Goal: Navigation & Orientation: Find specific page/section

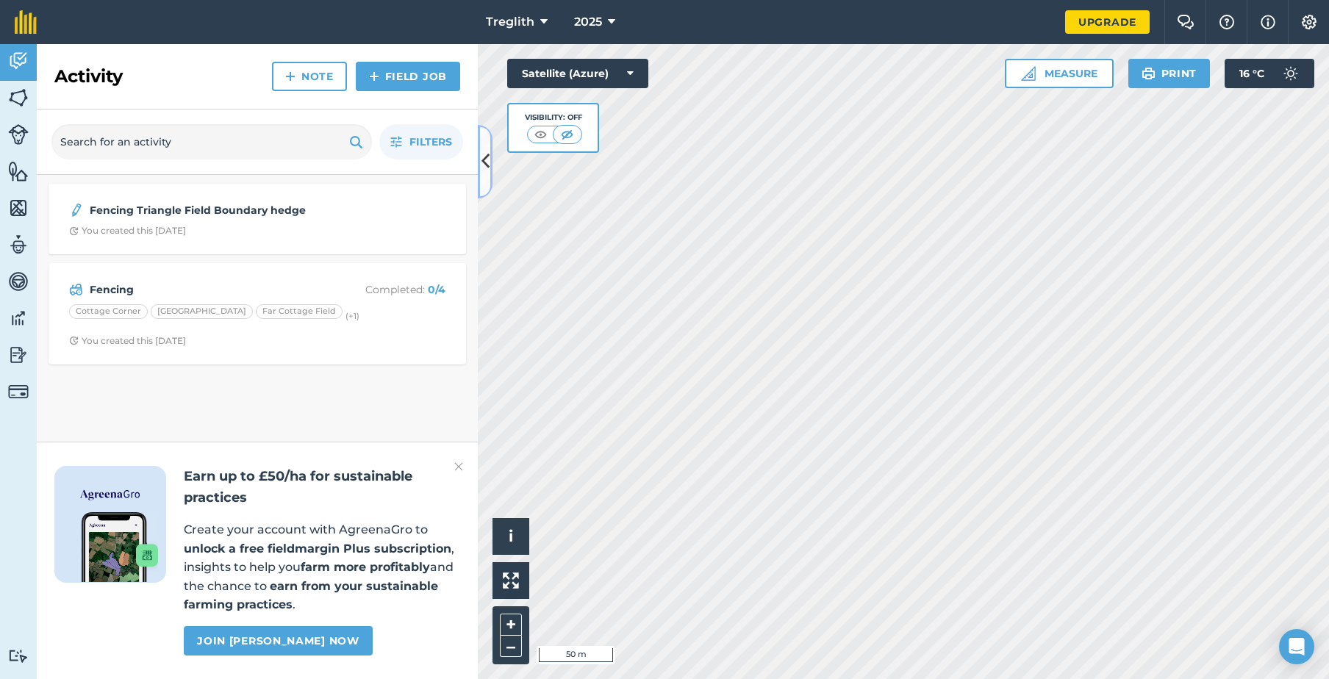
click at [487, 166] on icon at bounding box center [485, 161] width 8 height 26
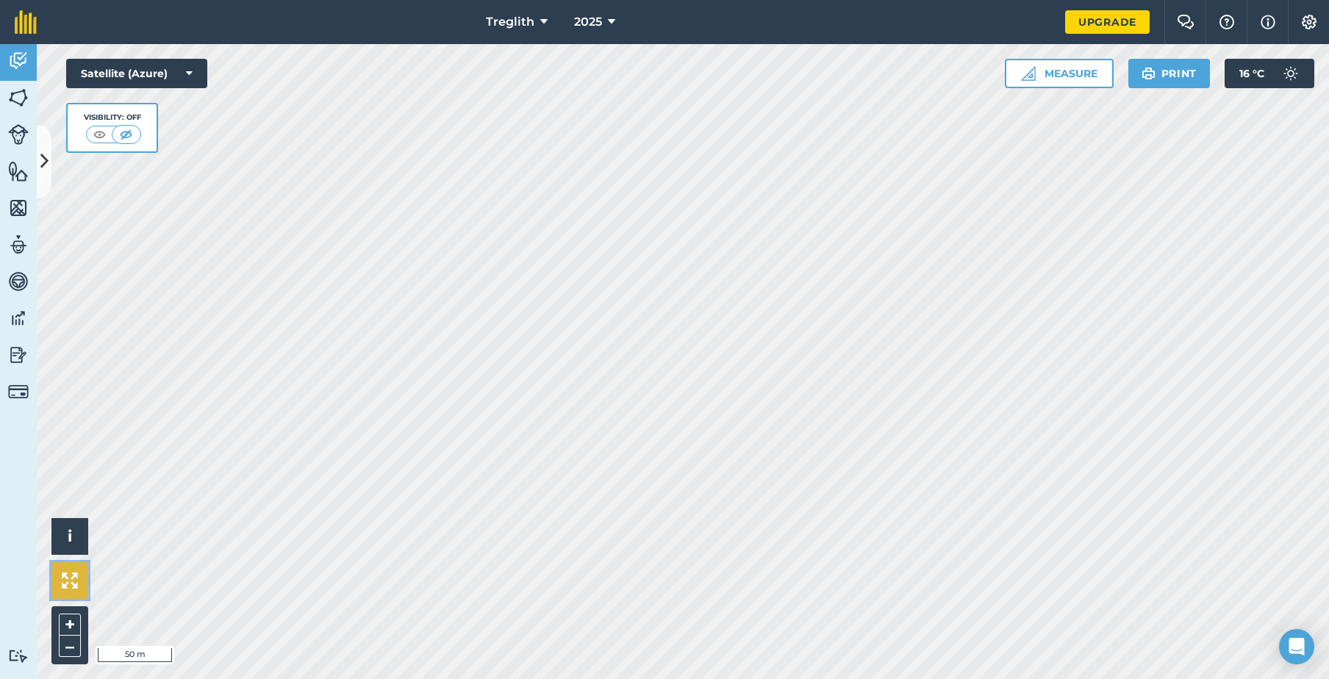
click at [72, 589] on button at bounding box center [69, 580] width 37 height 37
click at [15, 134] on img at bounding box center [18, 134] width 21 height 21
click at [13, 172] on img at bounding box center [18, 171] width 21 height 22
click at [21, 201] on img at bounding box center [18, 208] width 21 height 22
click at [15, 238] on img at bounding box center [18, 245] width 21 height 22
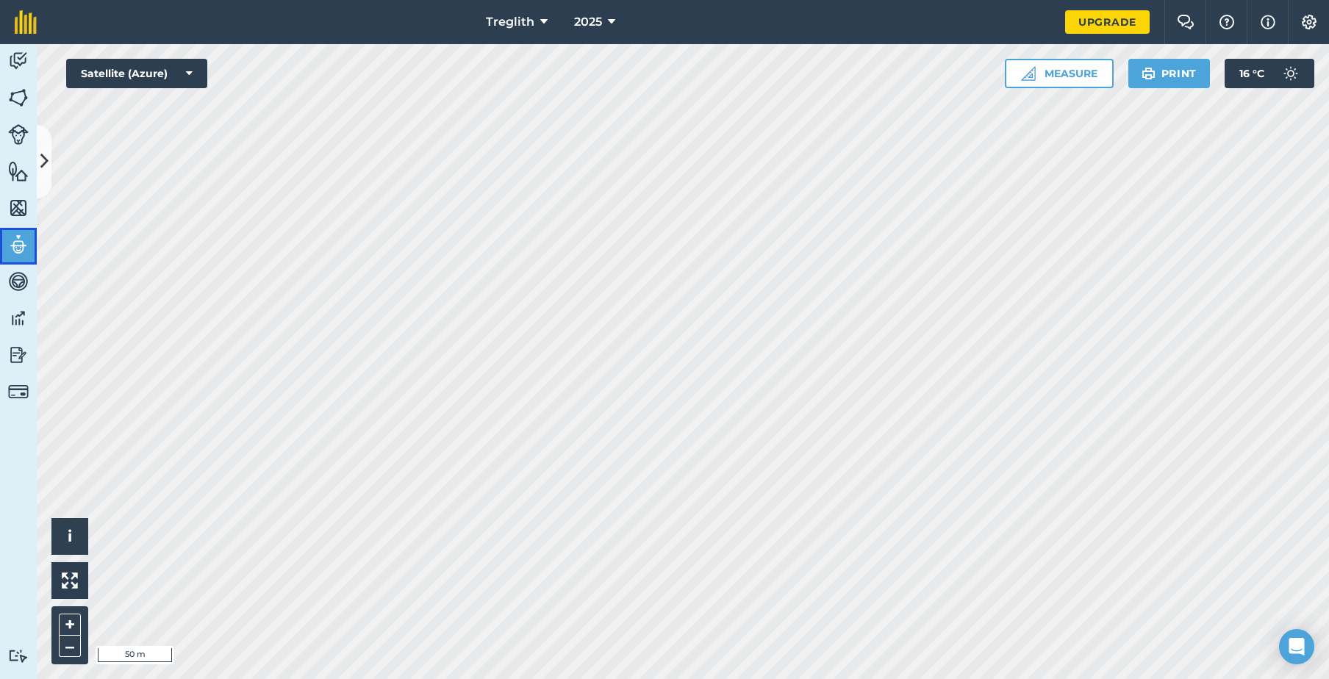
click at [24, 243] on img at bounding box center [18, 245] width 21 height 22
click at [24, 263] on link "Team" at bounding box center [18, 246] width 37 height 37
click at [19, 299] on link "Vehicles" at bounding box center [18, 283] width 37 height 37
click at [20, 323] on img at bounding box center [18, 318] width 21 height 22
click at [22, 353] on img at bounding box center [18, 355] width 21 height 22
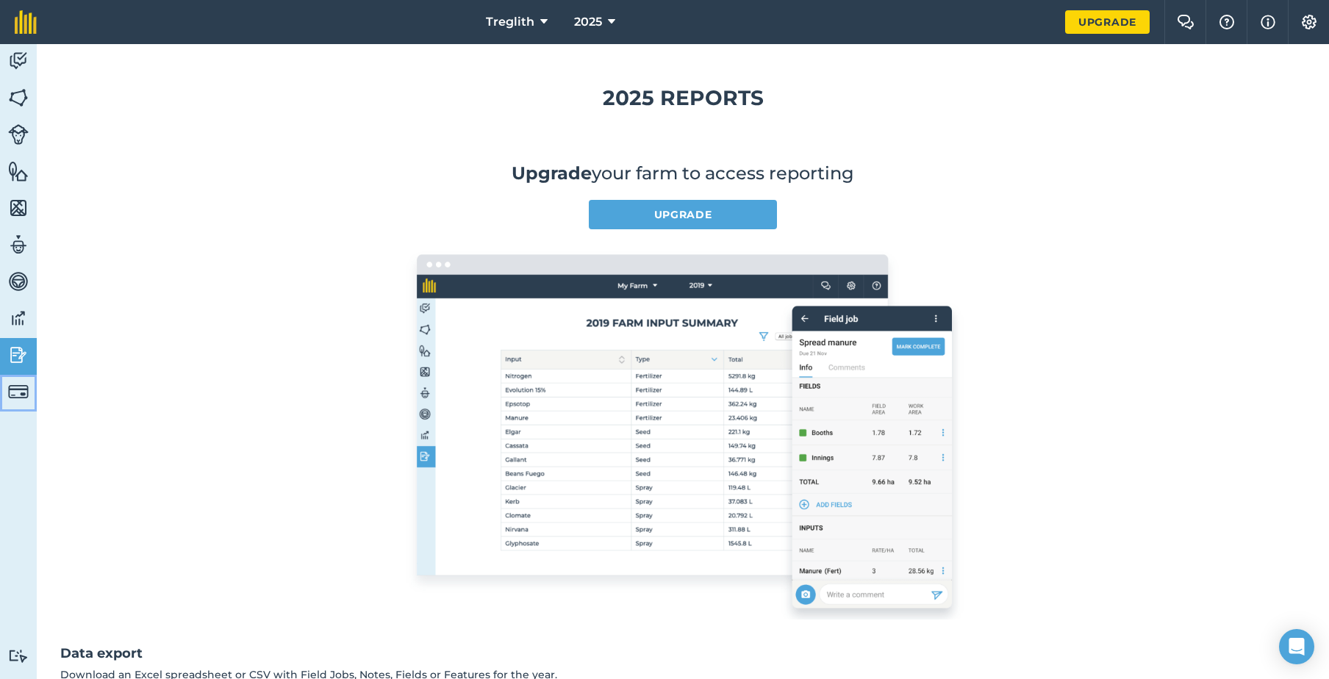
click at [22, 383] on img at bounding box center [18, 391] width 21 height 21
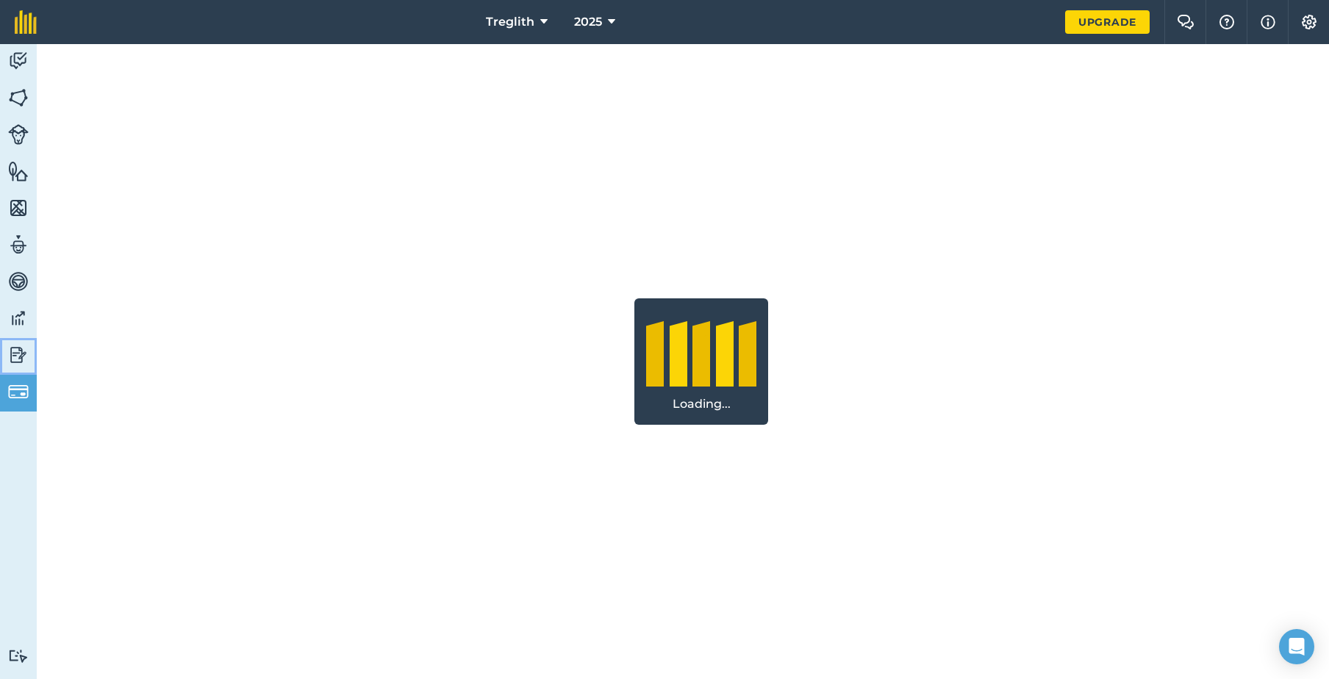
click at [20, 345] on img at bounding box center [18, 355] width 21 height 22
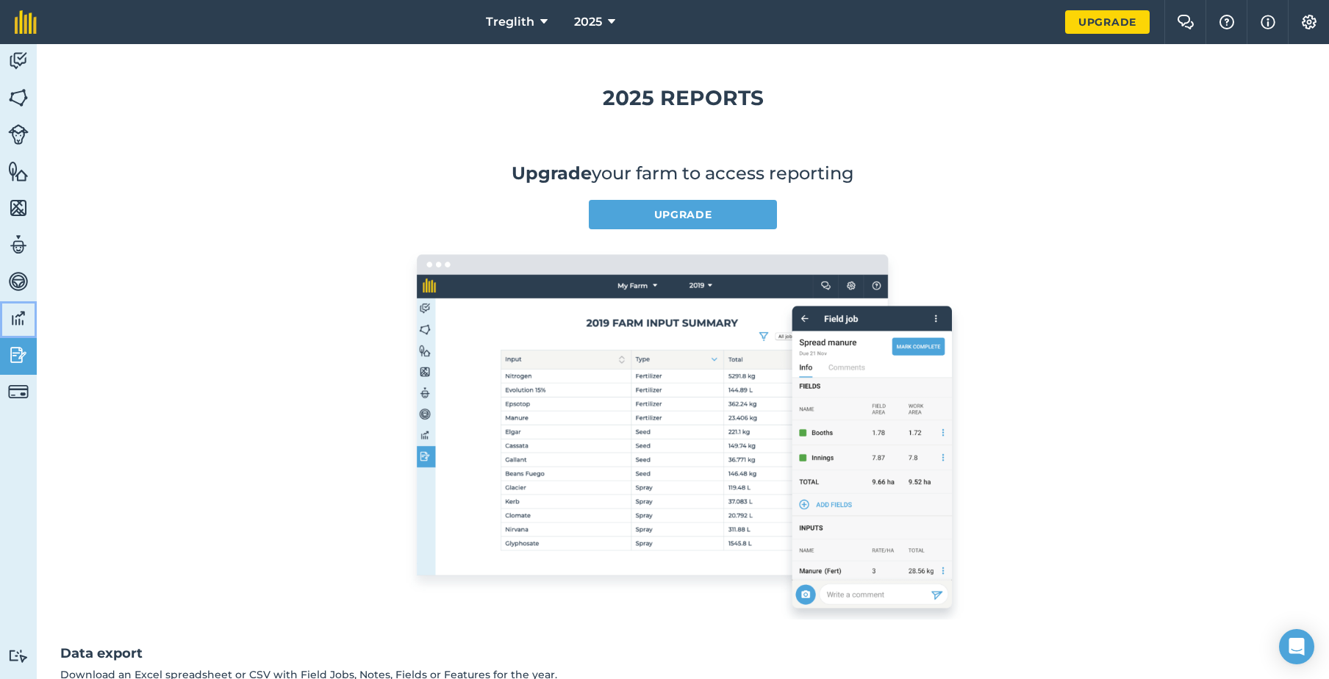
click at [21, 312] on img at bounding box center [18, 318] width 21 height 22
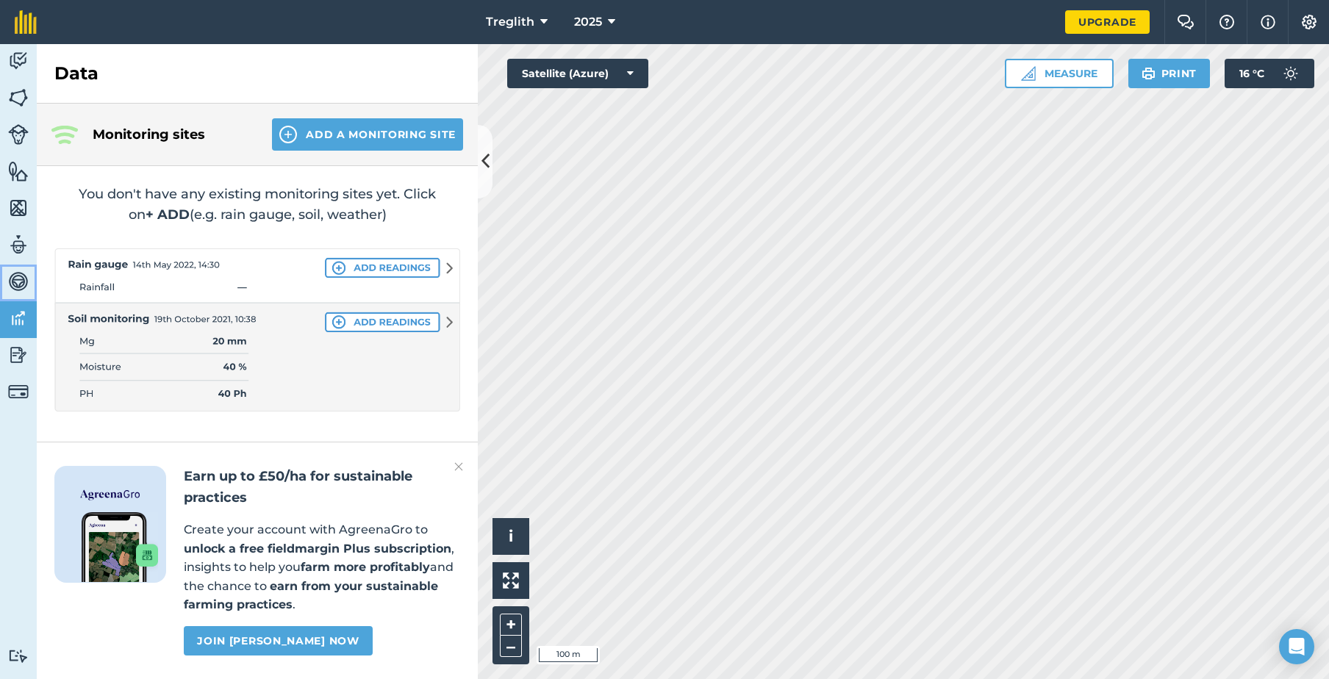
click at [23, 286] on img at bounding box center [18, 281] width 21 height 22
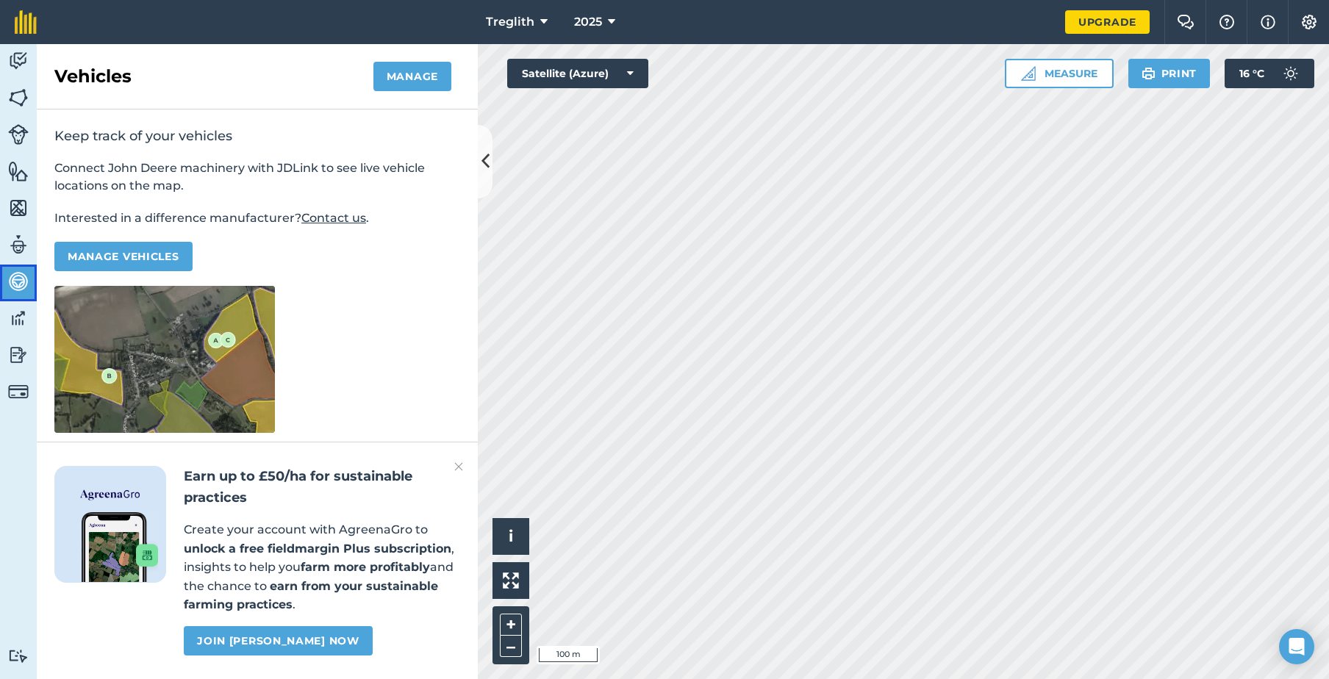
click at [24, 273] on img at bounding box center [18, 281] width 21 height 22
click at [27, 243] on img at bounding box center [18, 245] width 21 height 22
select select "MEMBER"
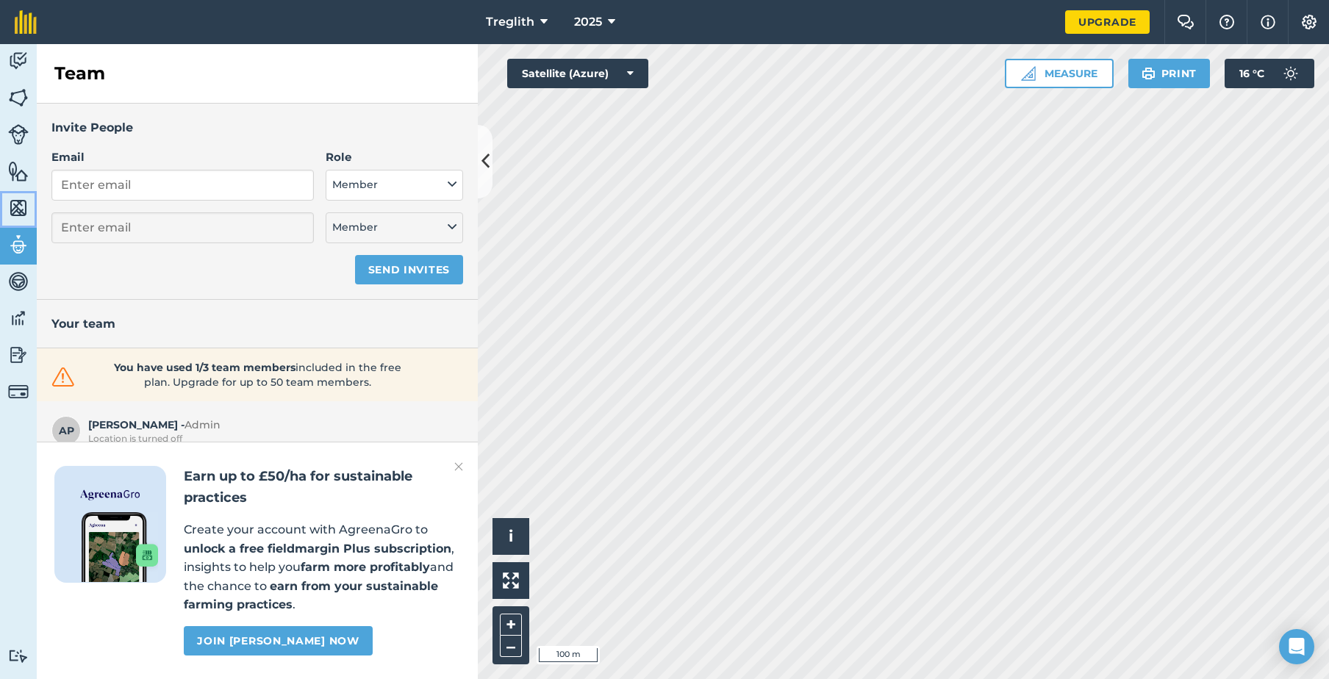
click at [26, 212] on img at bounding box center [18, 208] width 21 height 22
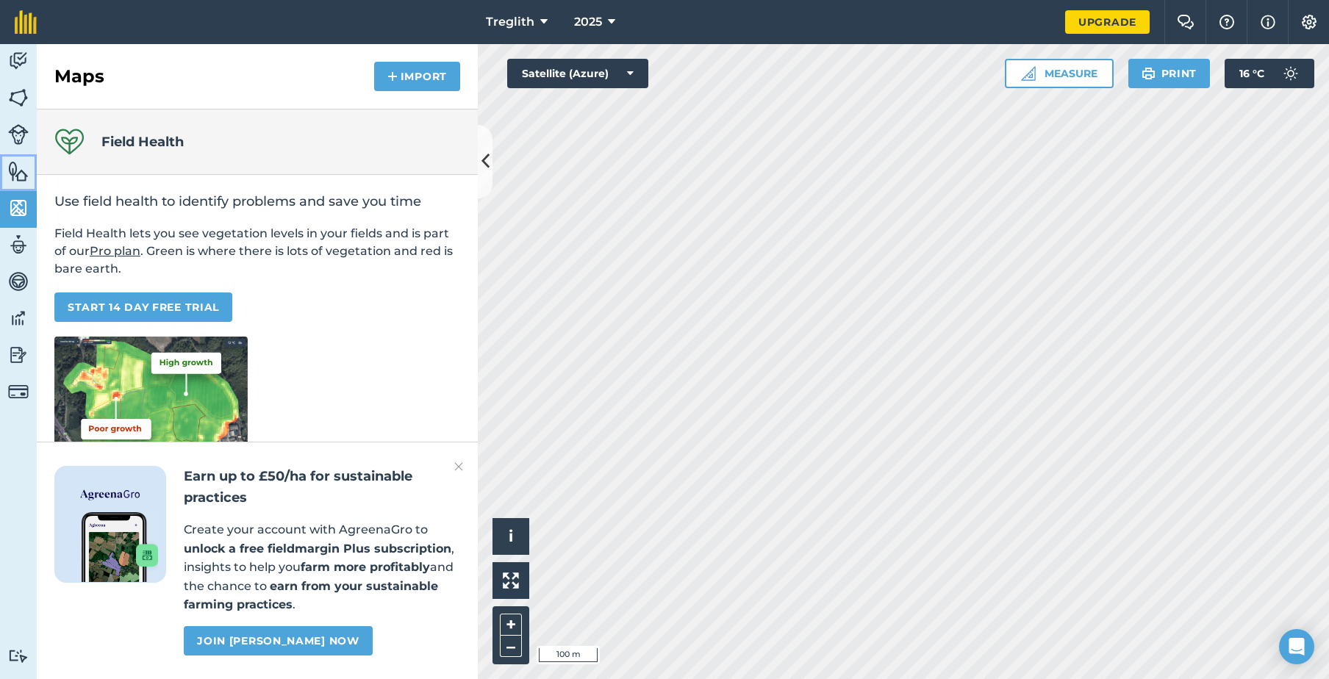
click at [22, 184] on link "Features" at bounding box center [18, 172] width 37 height 37
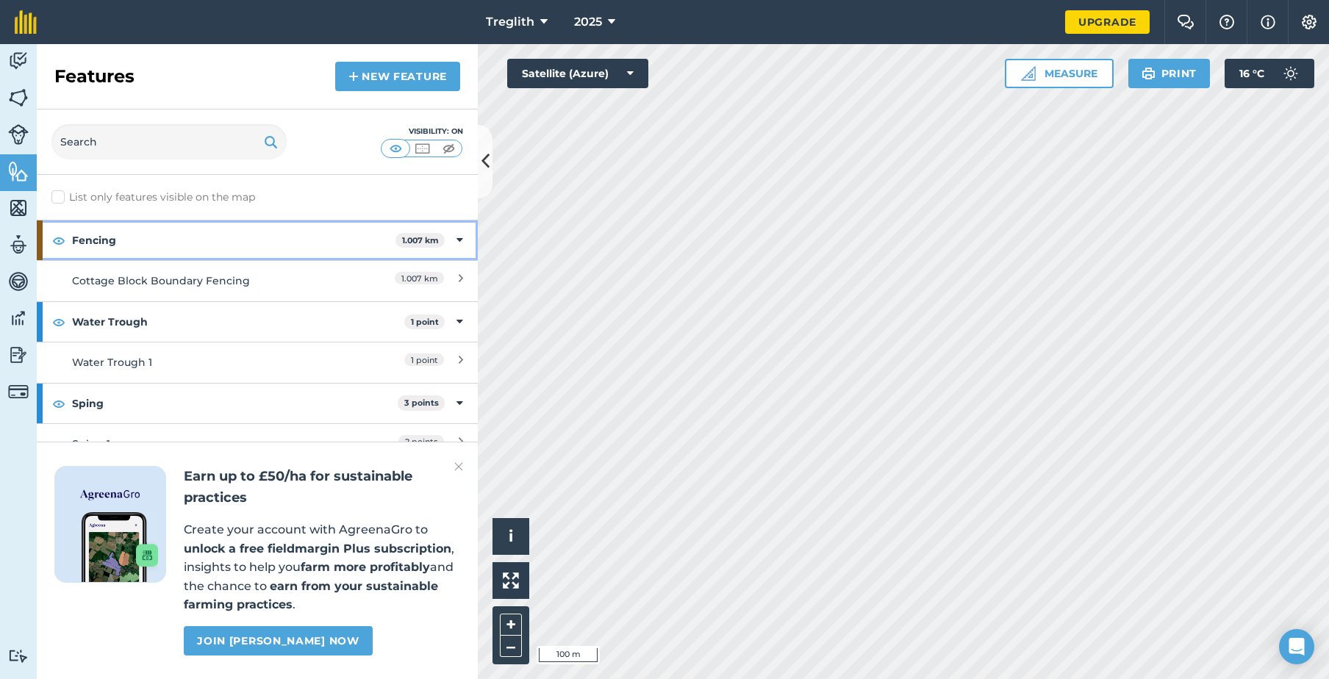
click at [180, 229] on strong "Fencing" at bounding box center [233, 240] width 323 height 40
click at [460, 240] on icon at bounding box center [461, 240] width 4 height 16
click at [333, 284] on div "1.007 km" at bounding box center [398, 281] width 130 height 16
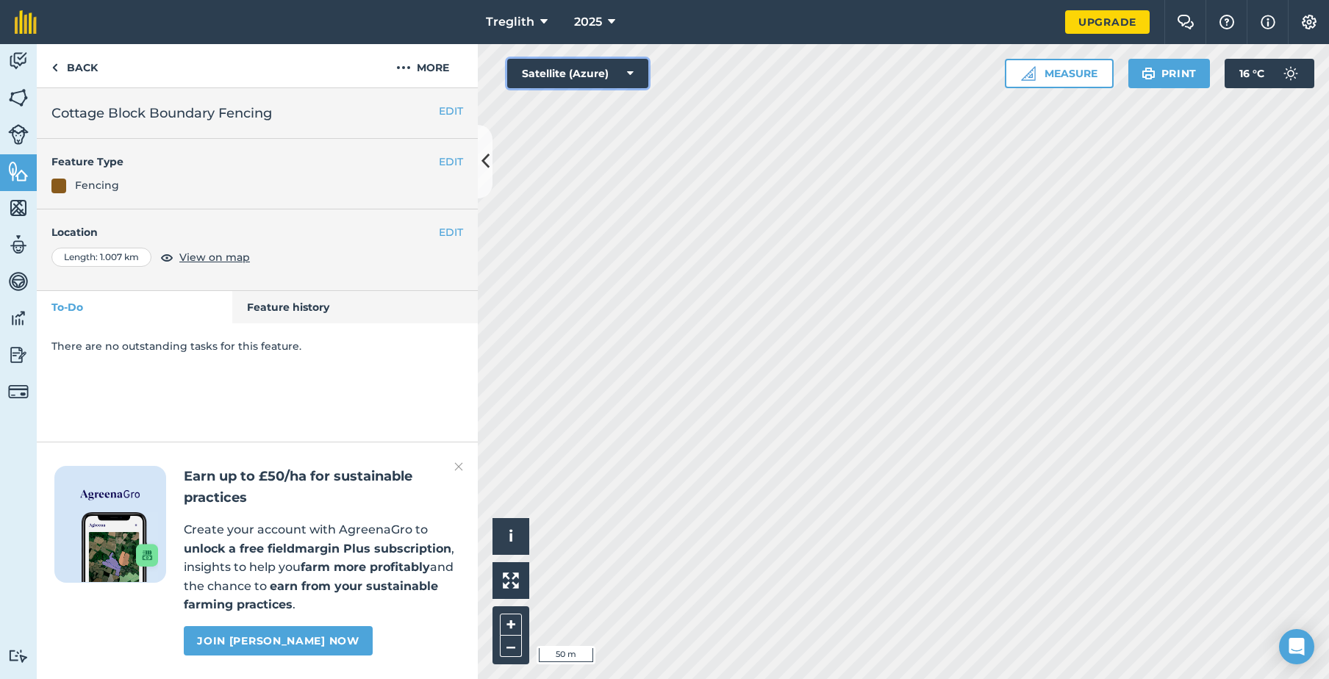
click at [626, 71] on button "Satellite (Azure)" at bounding box center [577, 73] width 141 height 29
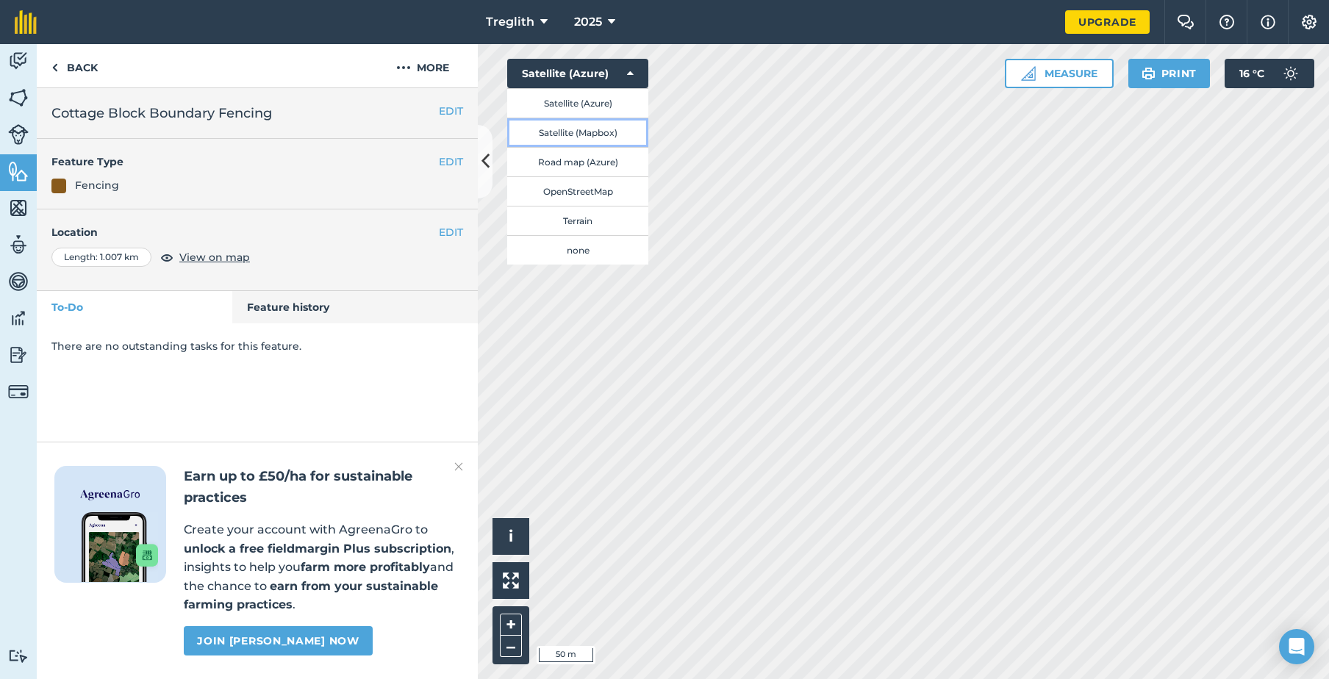
click at [605, 130] on button "Satellite (Mapbox)" at bounding box center [577, 132] width 141 height 29
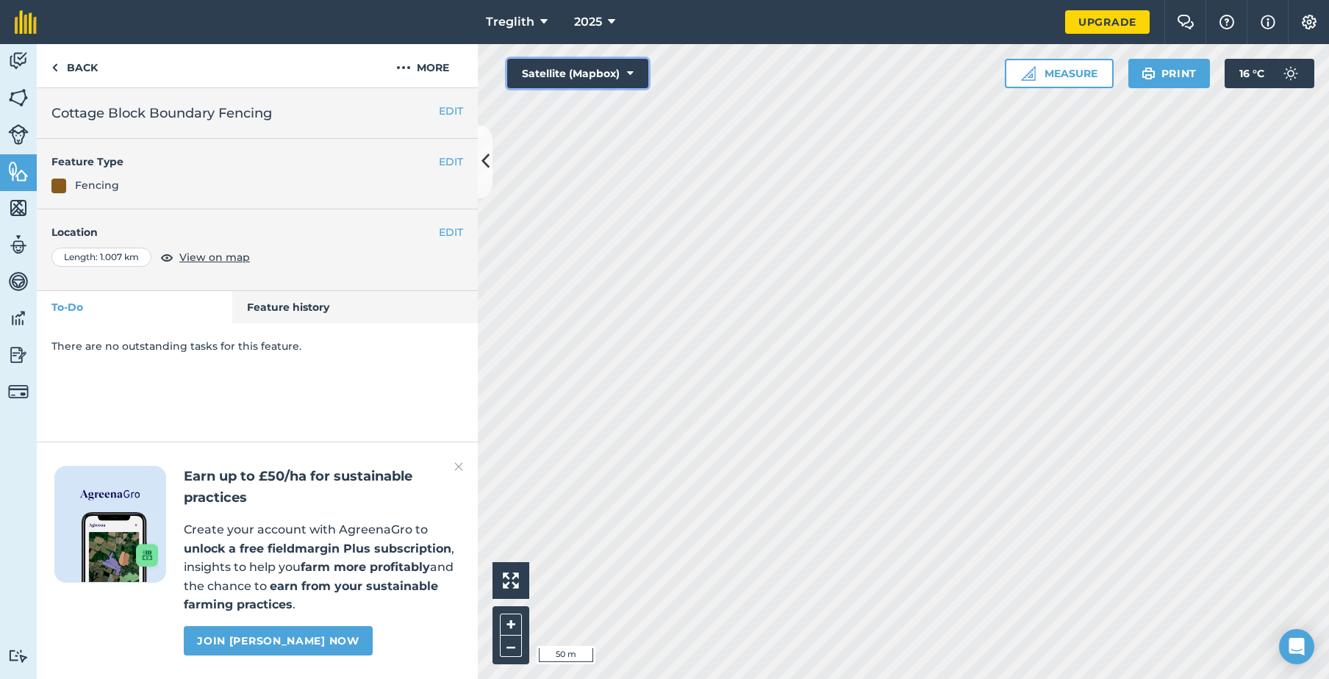
click at [604, 80] on button "Satellite (Mapbox)" at bounding box center [577, 73] width 141 height 29
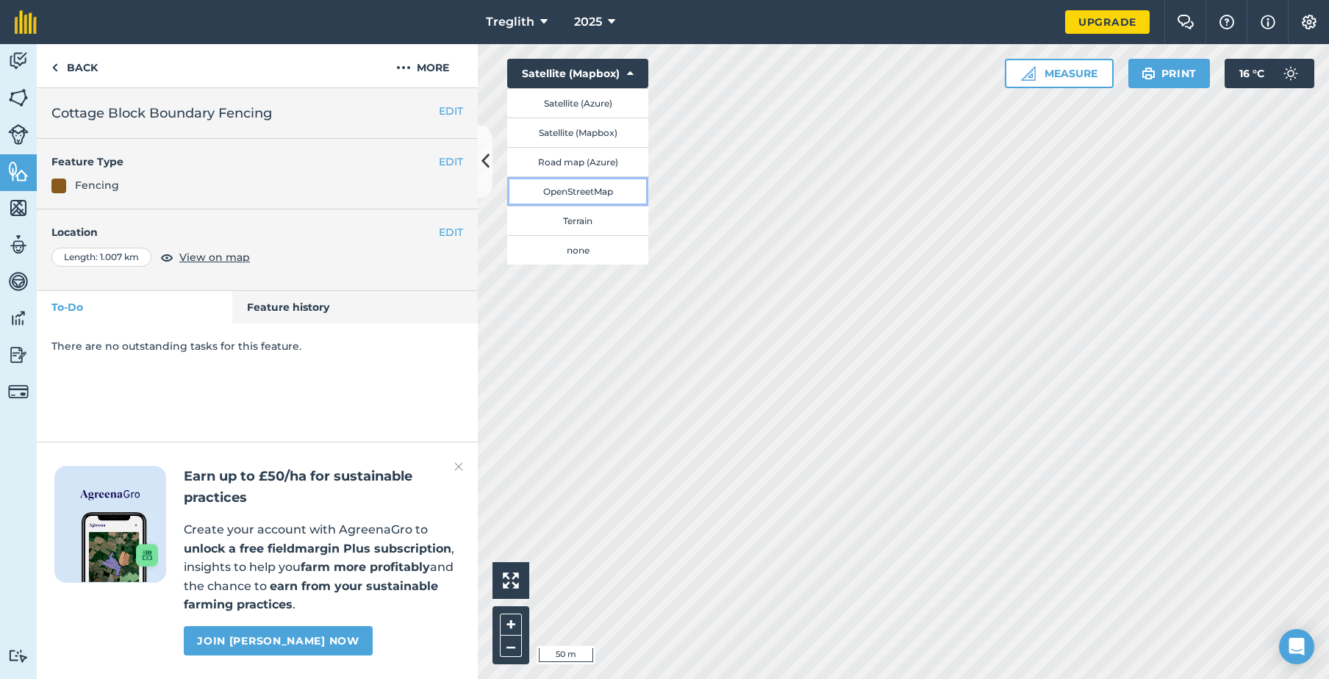
click at [606, 183] on button "OpenStreetMap" at bounding box center [577, 190] width 141 height 29
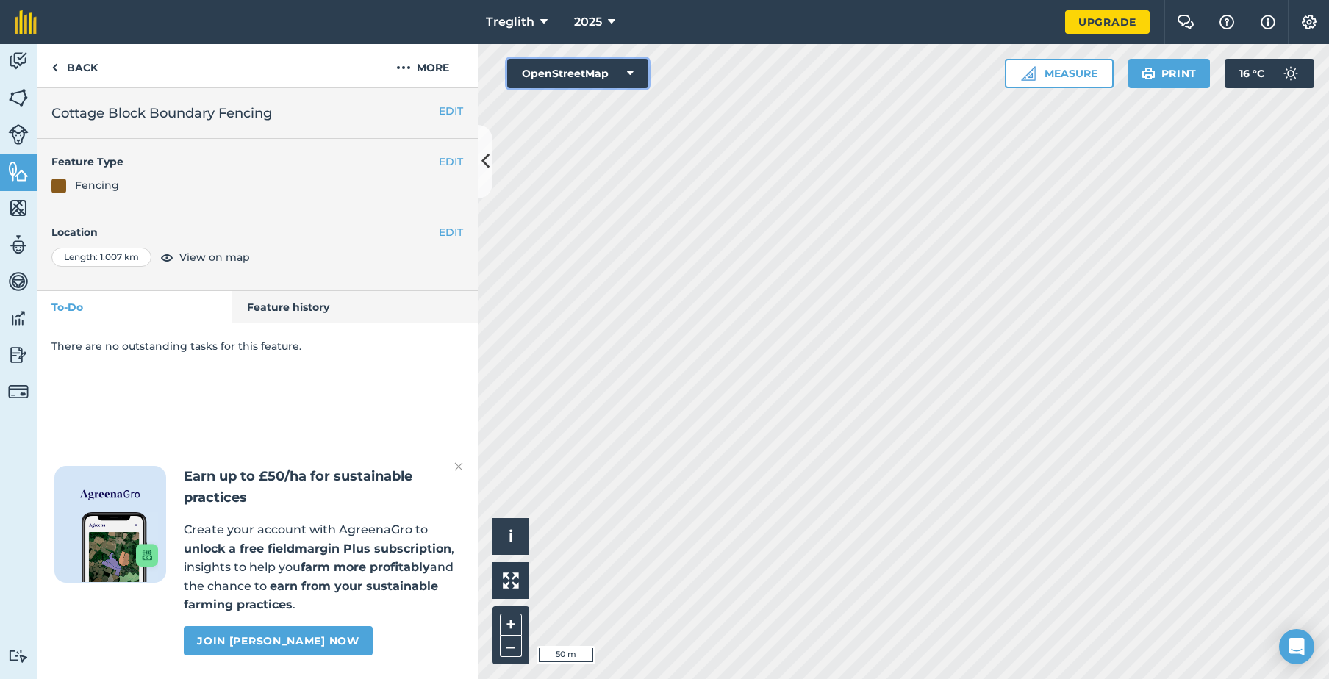
click at [631, 76] on icon at bounding box center [630, 73] width 7 height 15
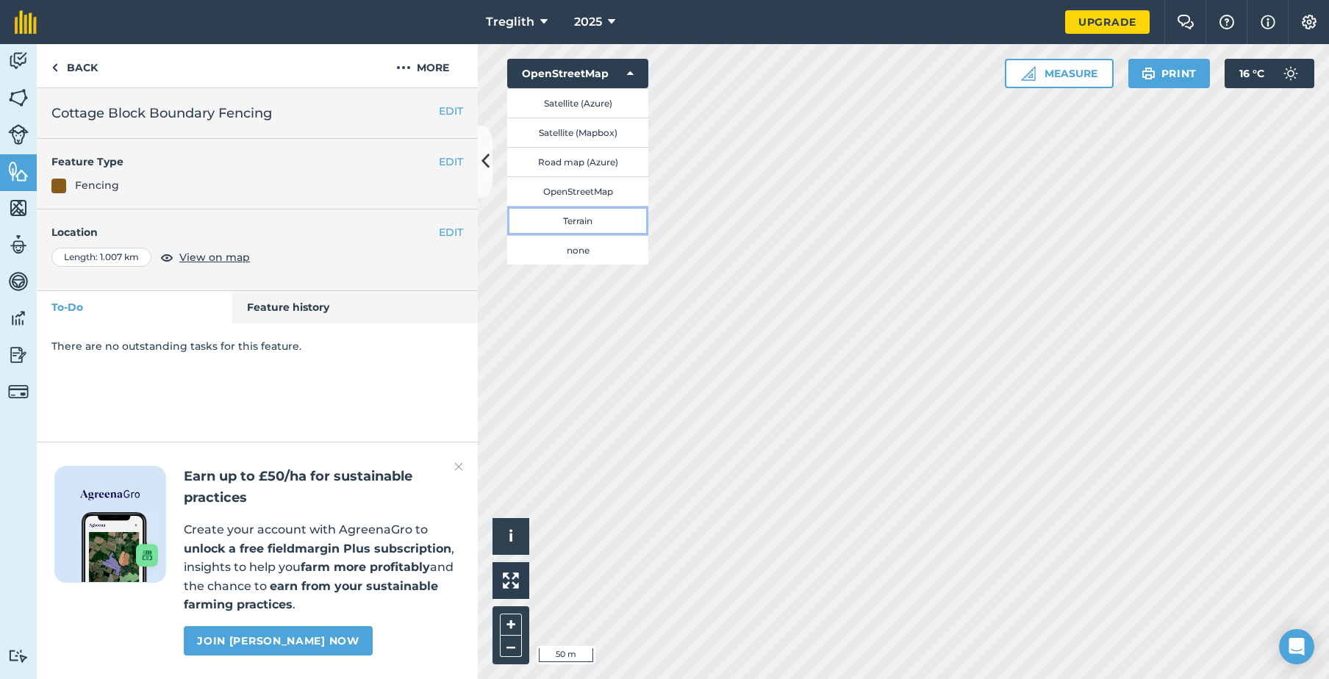
click at [594, 221] on button "Terrain" at bounding box center [577, 220] width 141 height 29
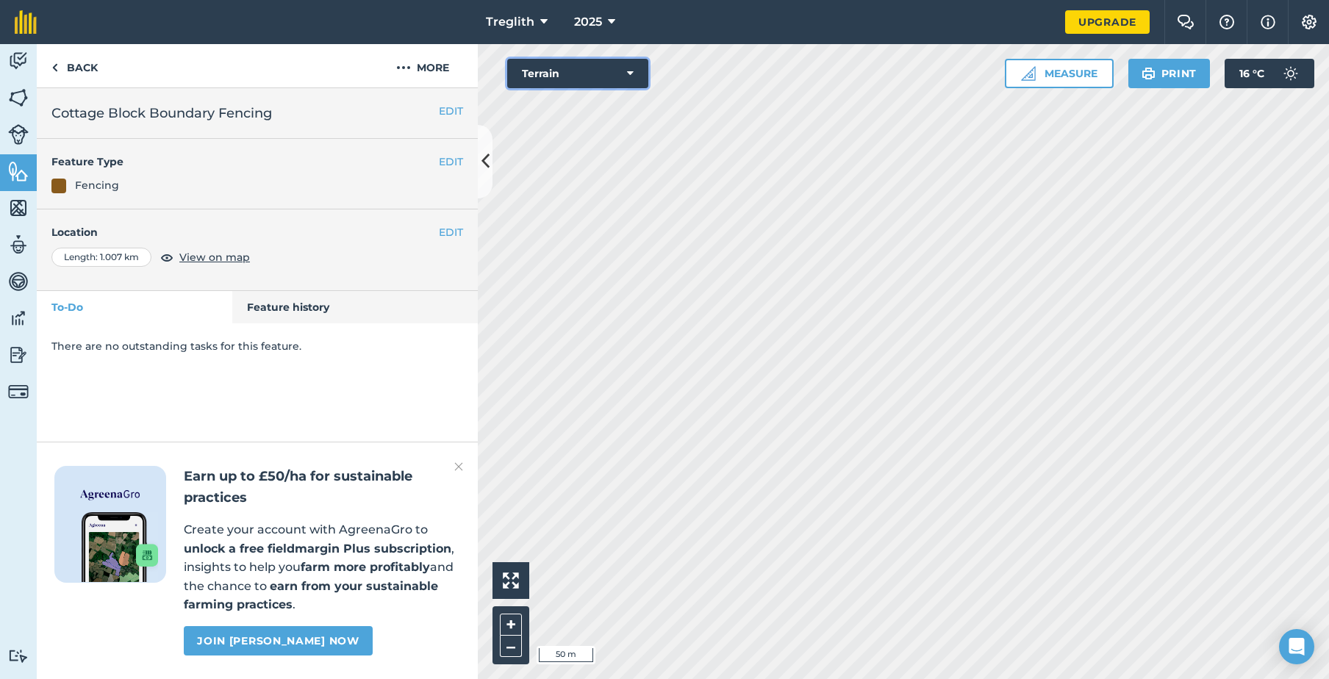
click at [571, 81] on button "Terrain" at bounding box center [577, 73] width 141 height 29
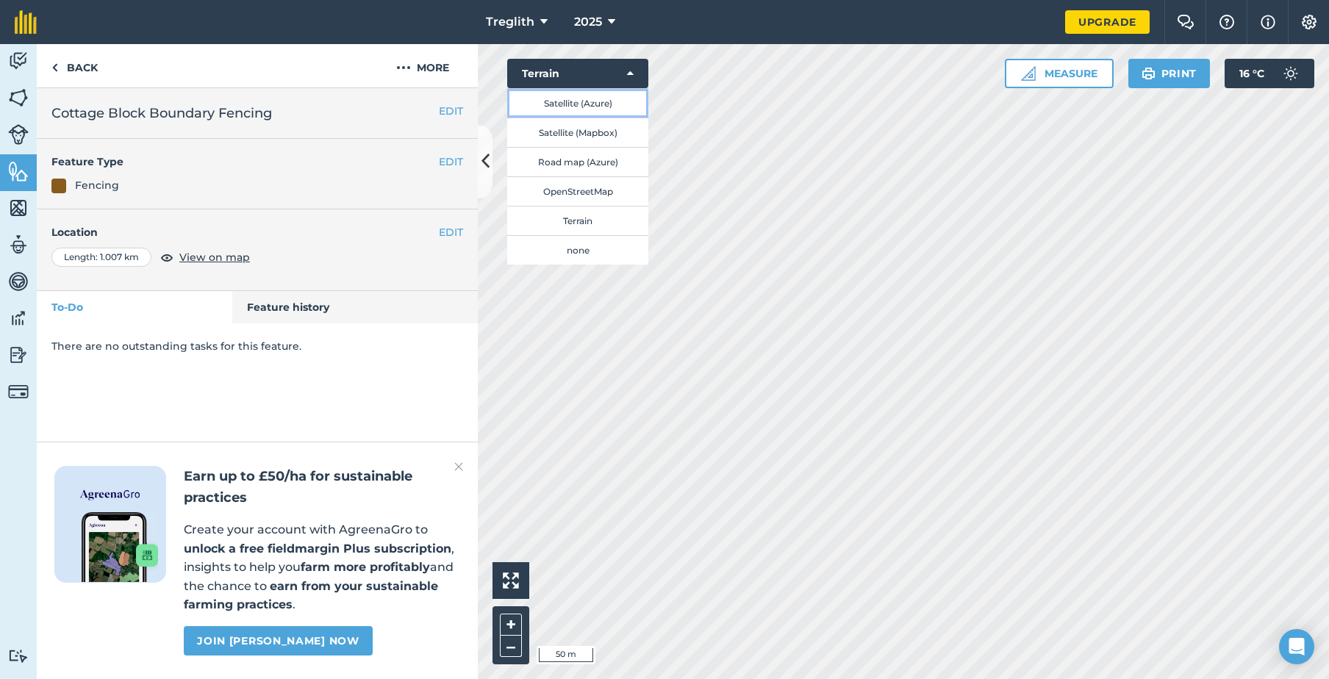
click at [586, 97] on button "Satellite (Azure)" at bounding box center [577, 102] width 141 height 29
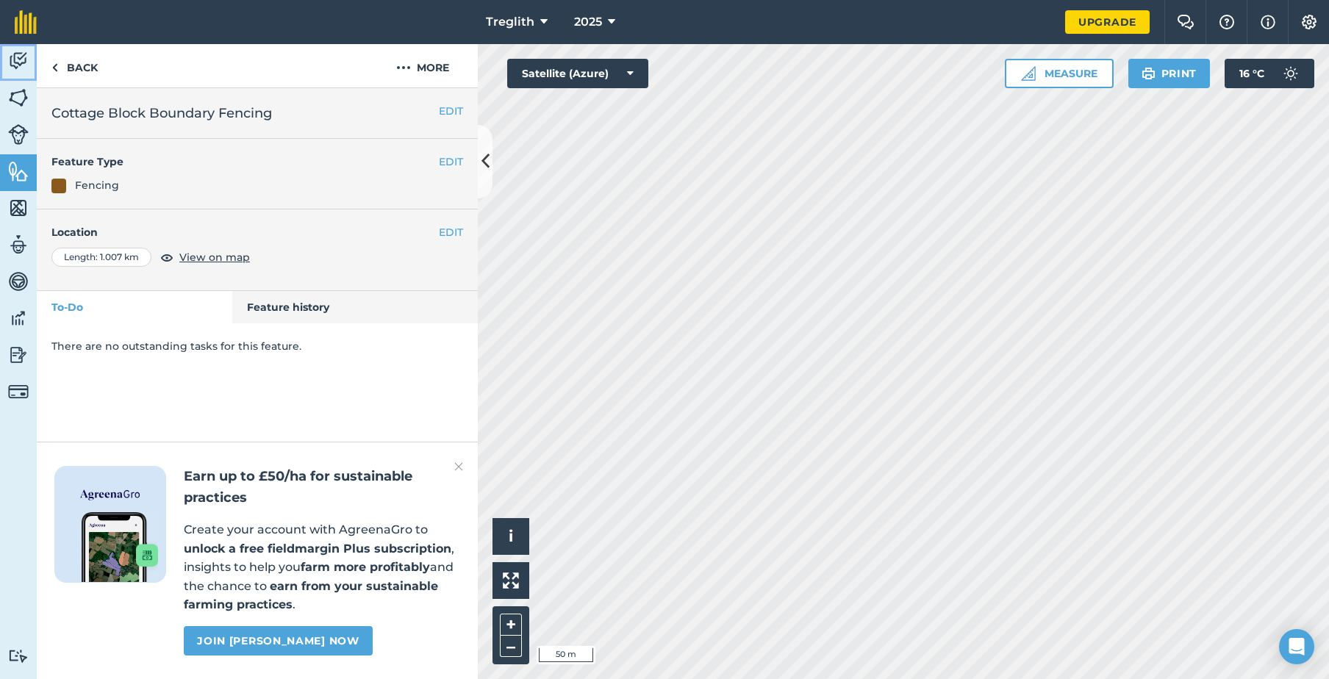
click at [28, 57] on img at bounding box center [18, 61] width 21 height 22
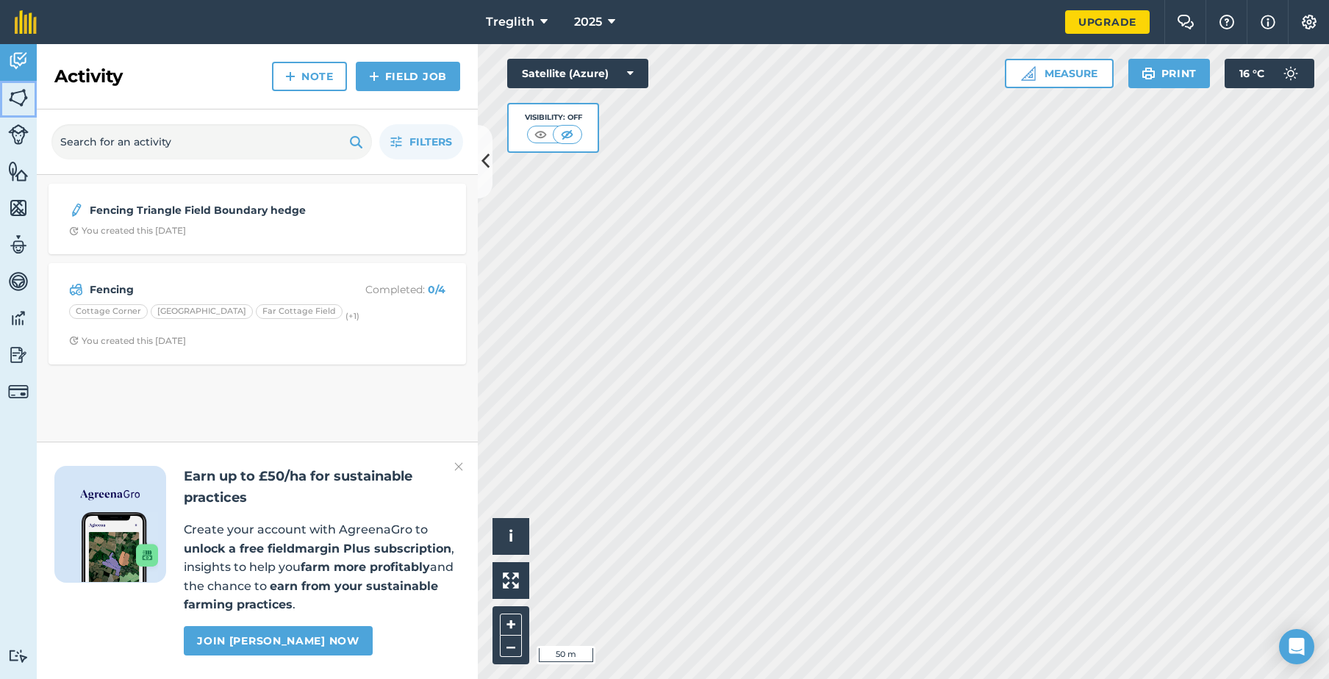
click at [21, 109] on link "Fields" at bounding box center [18, 99] width 37 height 37
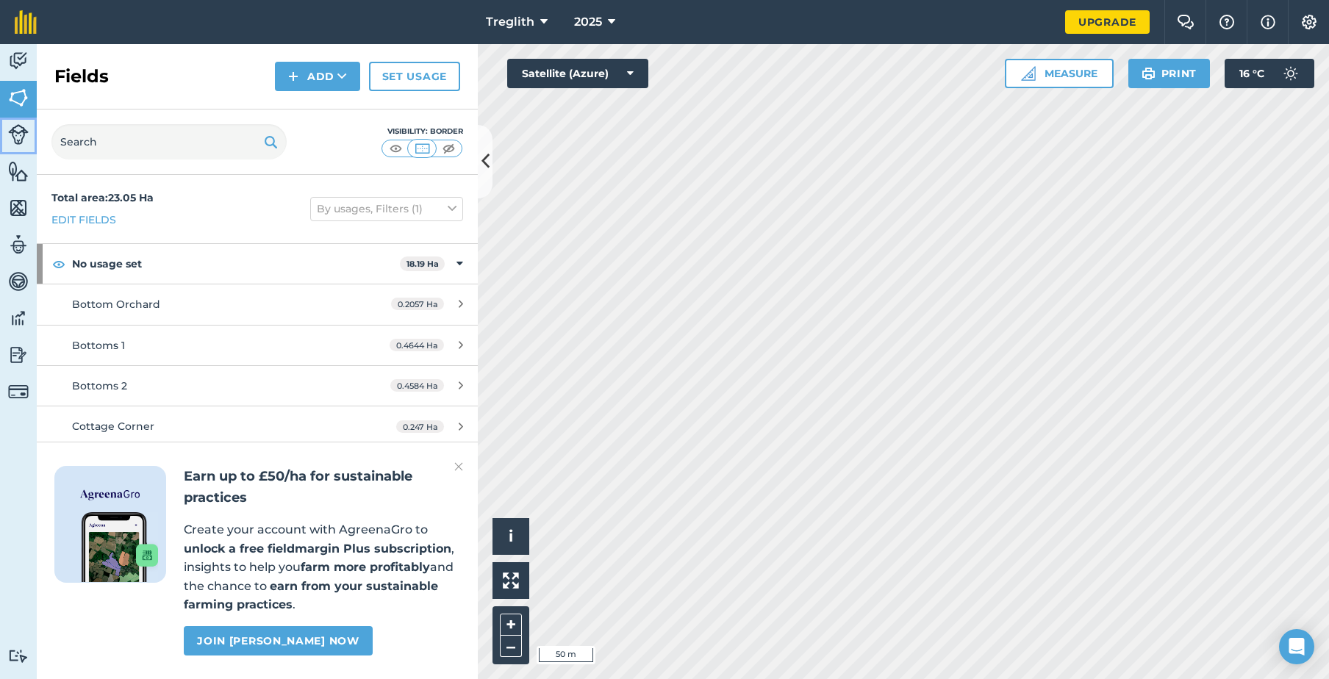
click at [13, 125] on img at bounding box center [18, 134] width 21 height 21
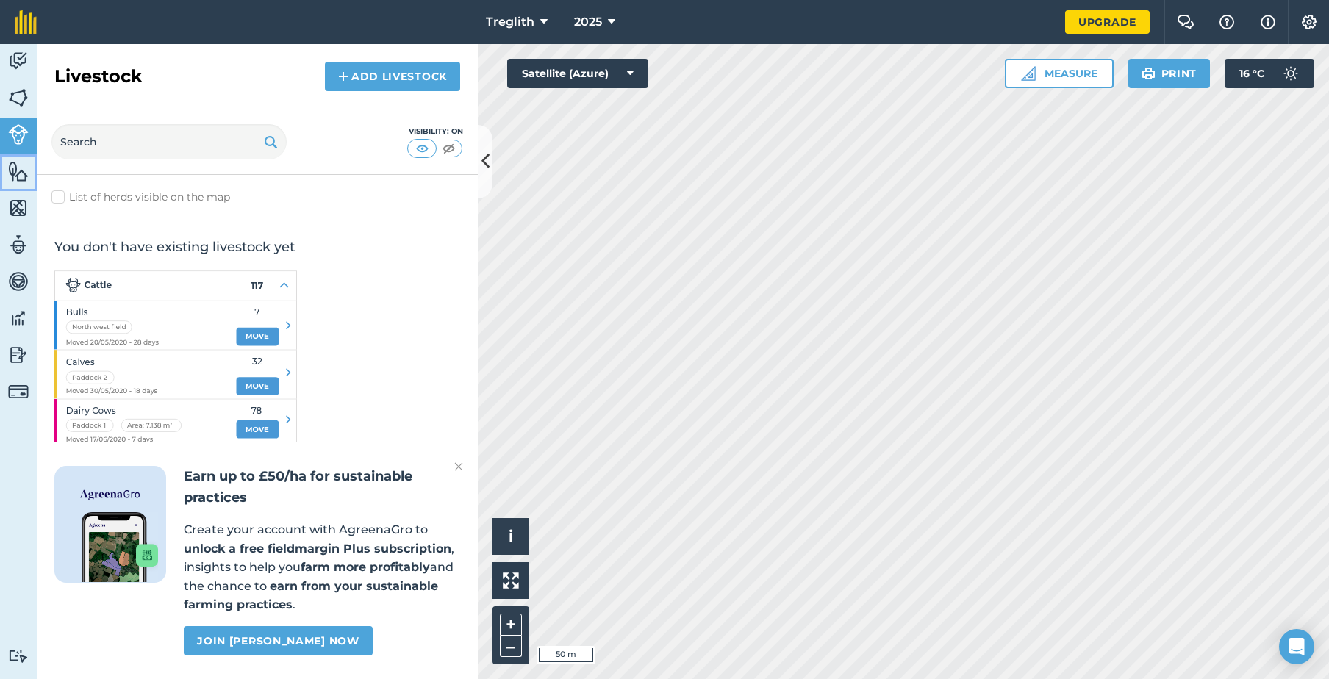
click at [29, 162] on link "Features" at bounding box center [18, 172] width 37 height 37
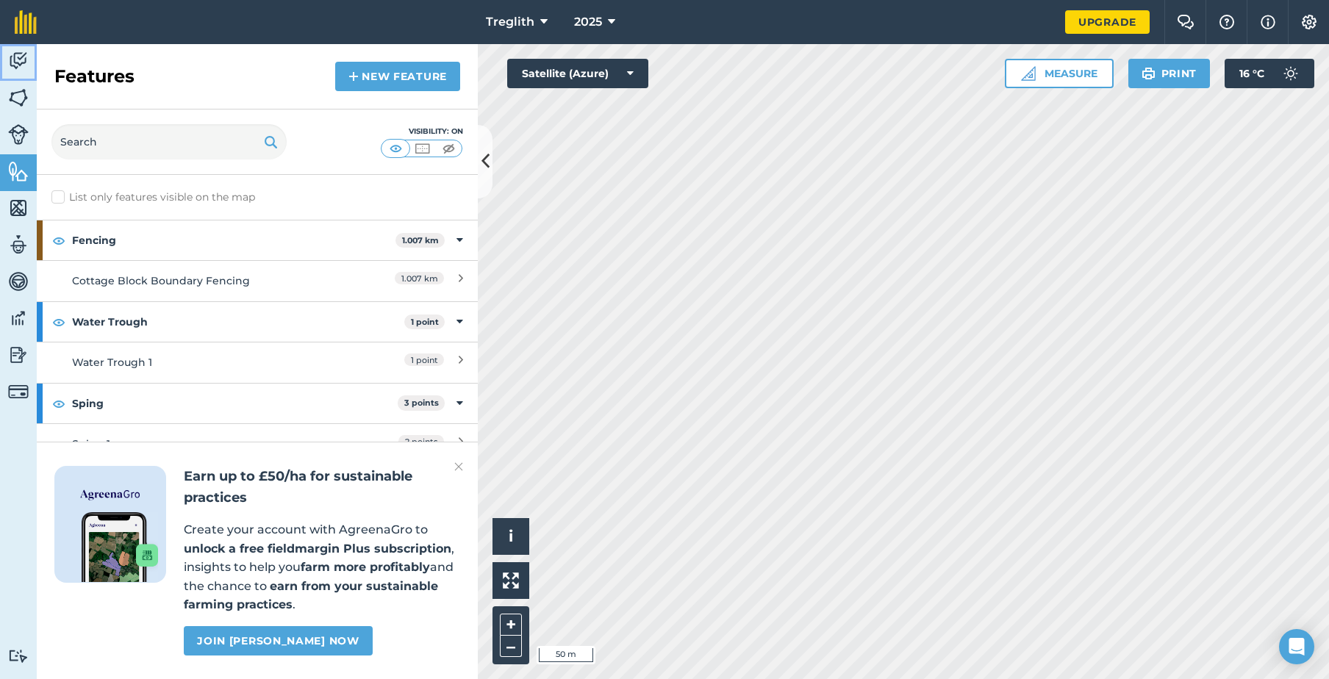
click at [24, 55] on img at bounding box center [18, 61] width 21 height 22
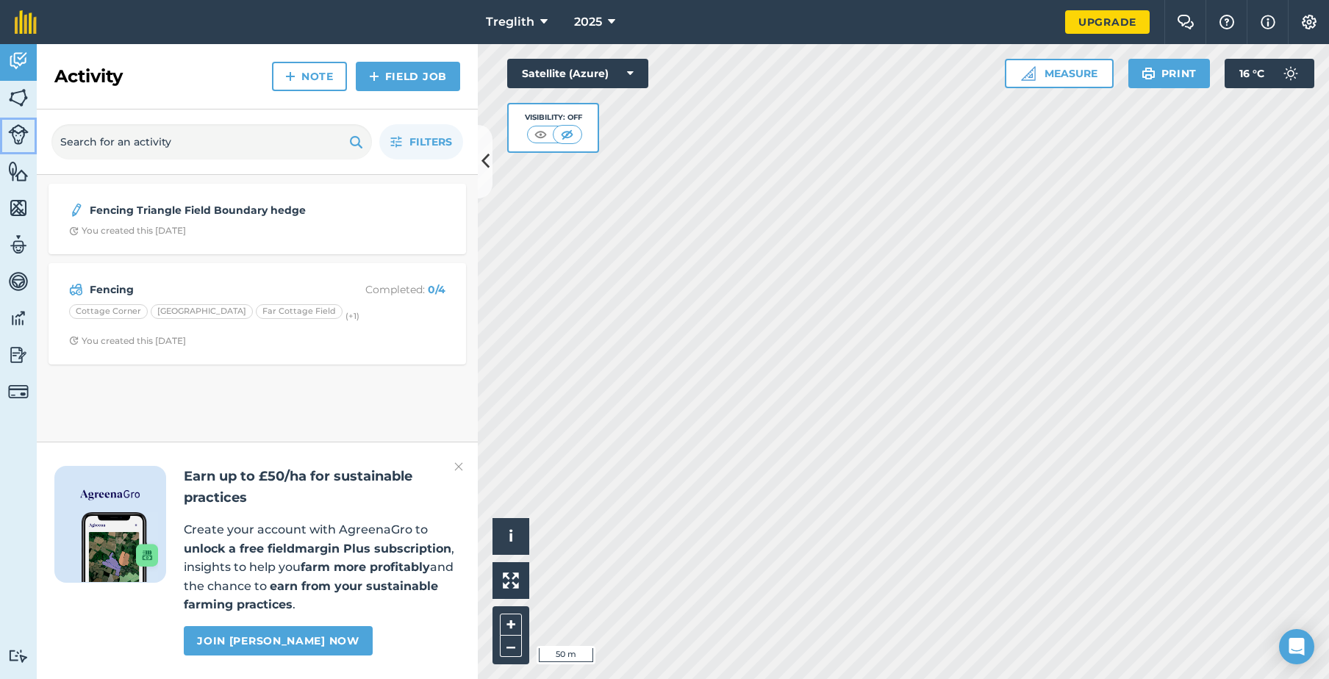
click at [23, 118] on link "Livestock" at bounding box center [18, 136] width 37 height 37
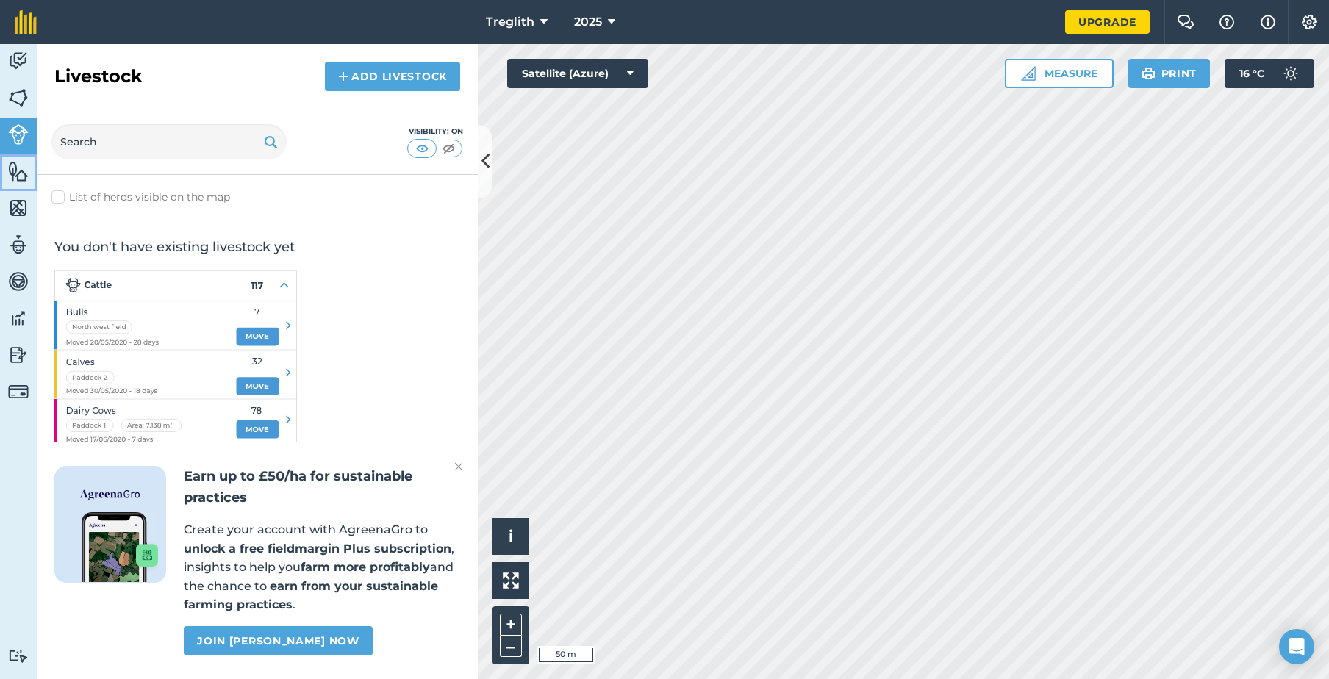
click at [21, 156] on link "Features" at bounding box center [18, 172] width 37 height 37
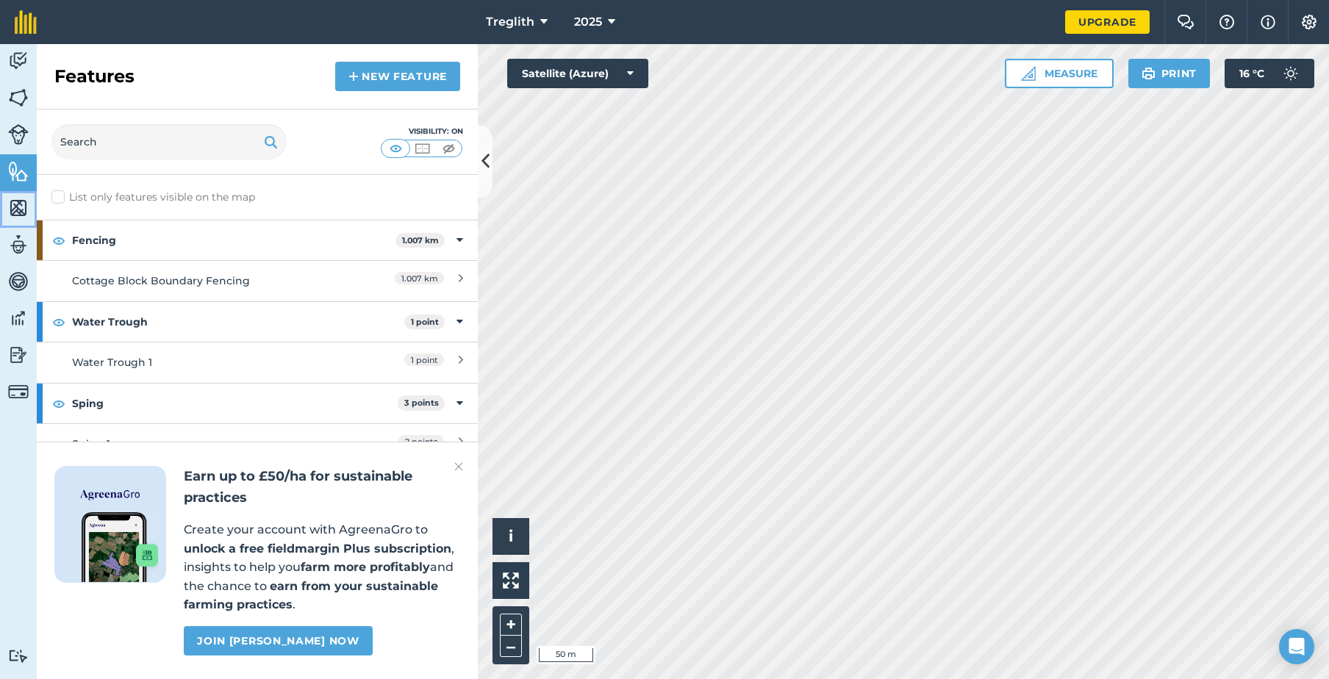
click at [21, 218] on img at bounding box center [18, 208] width 21 height 22
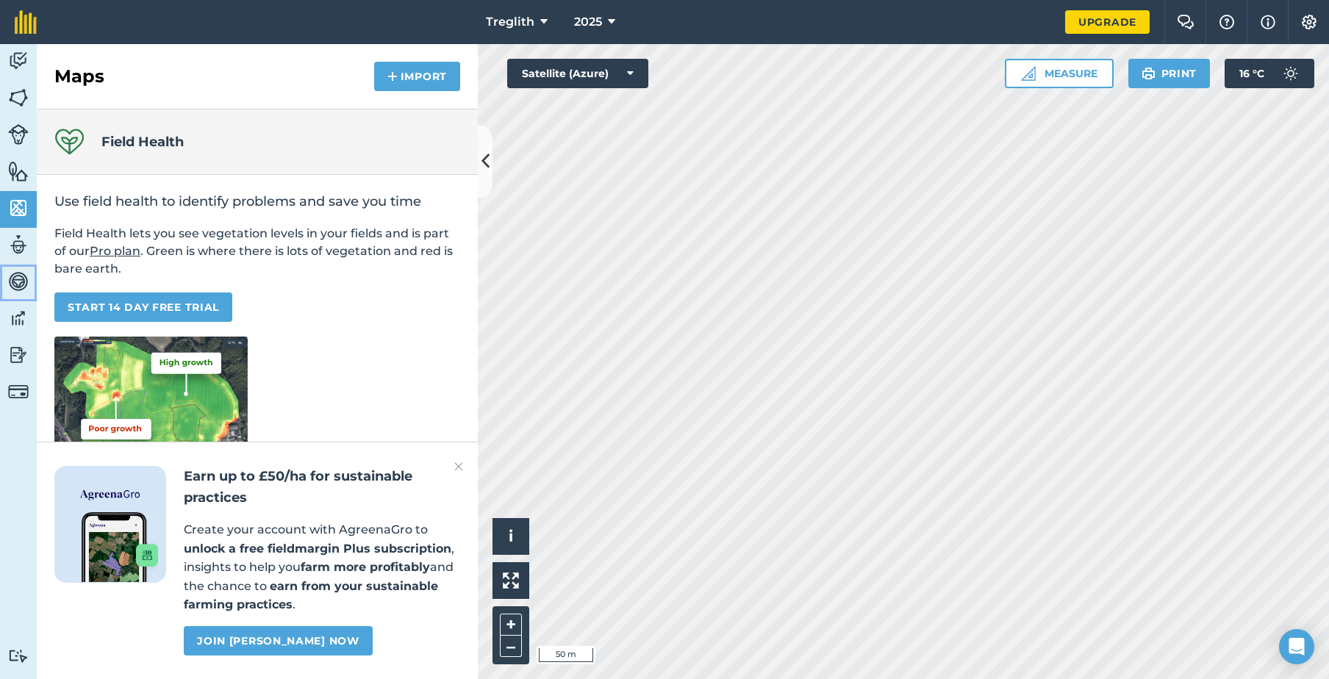
click at [23, 266] on link "Vehicles" at bounding box center [18, 283] width 37 height 37
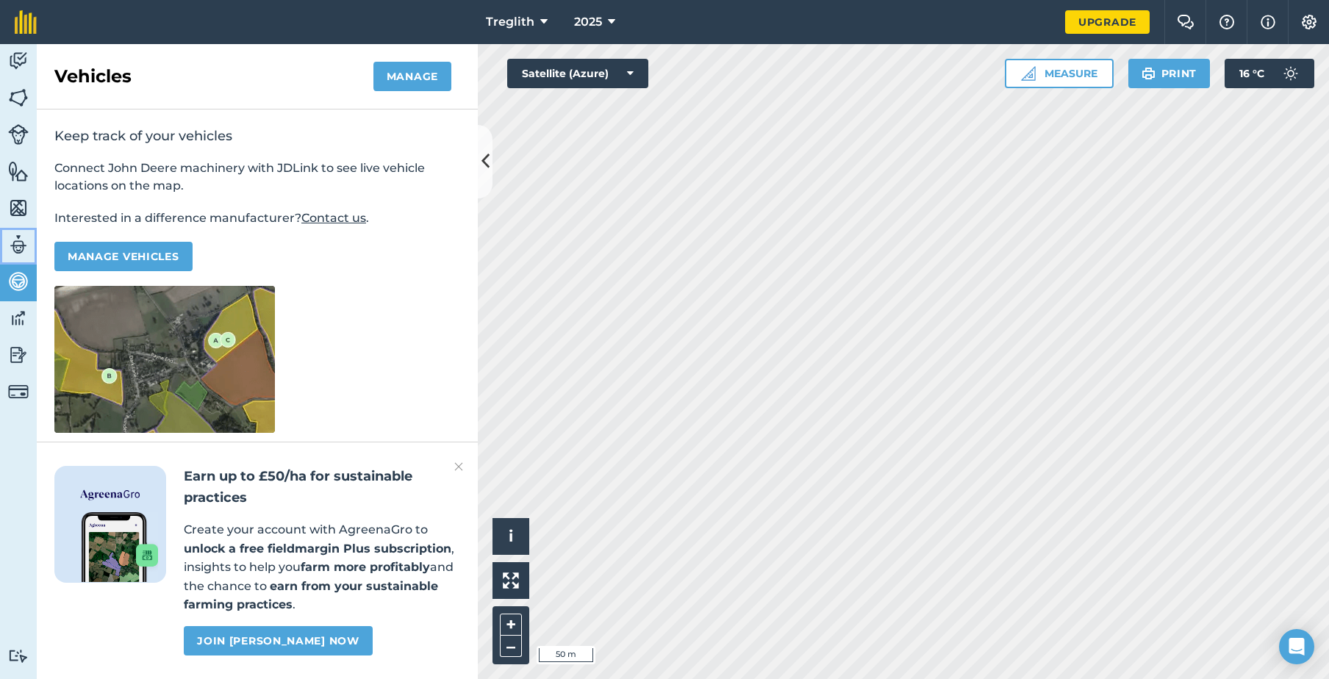
click at [23, 239] on img at bounding box center [18, 245] width 21 height 22
select select "MEMBER"
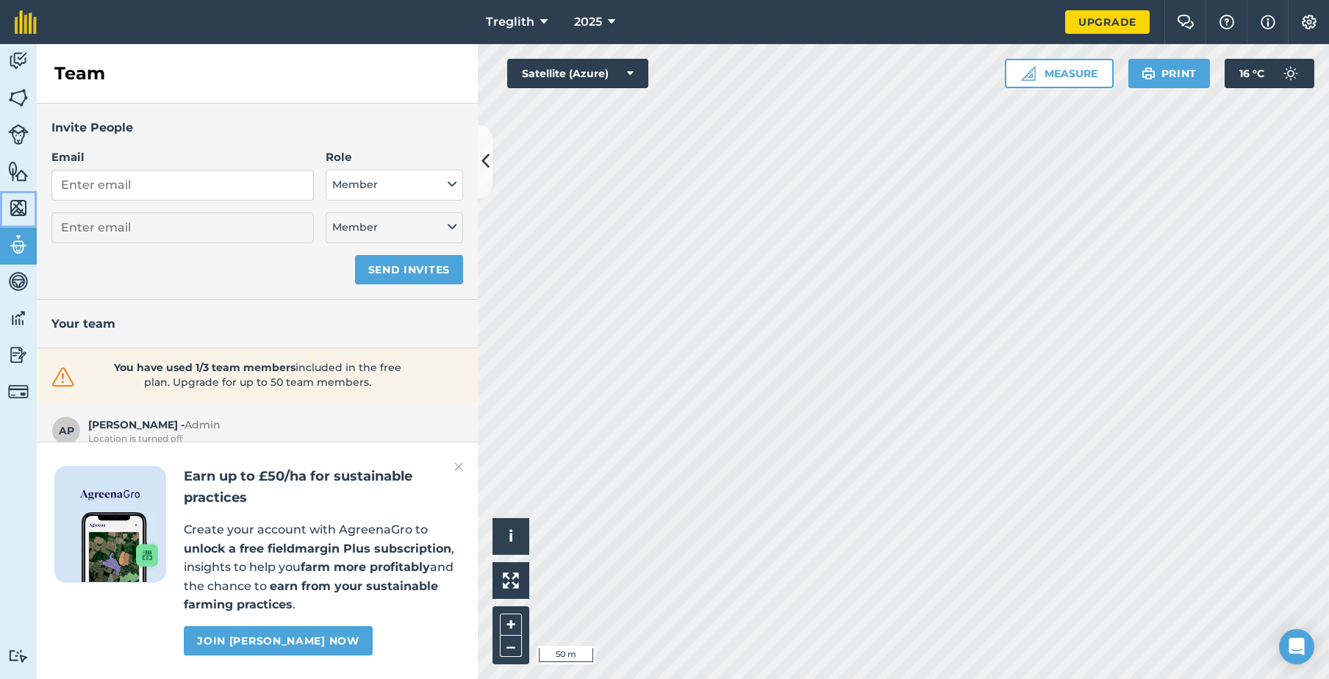
click at [25, 200] on img at bounding box center [18, 208] width 21 height 22
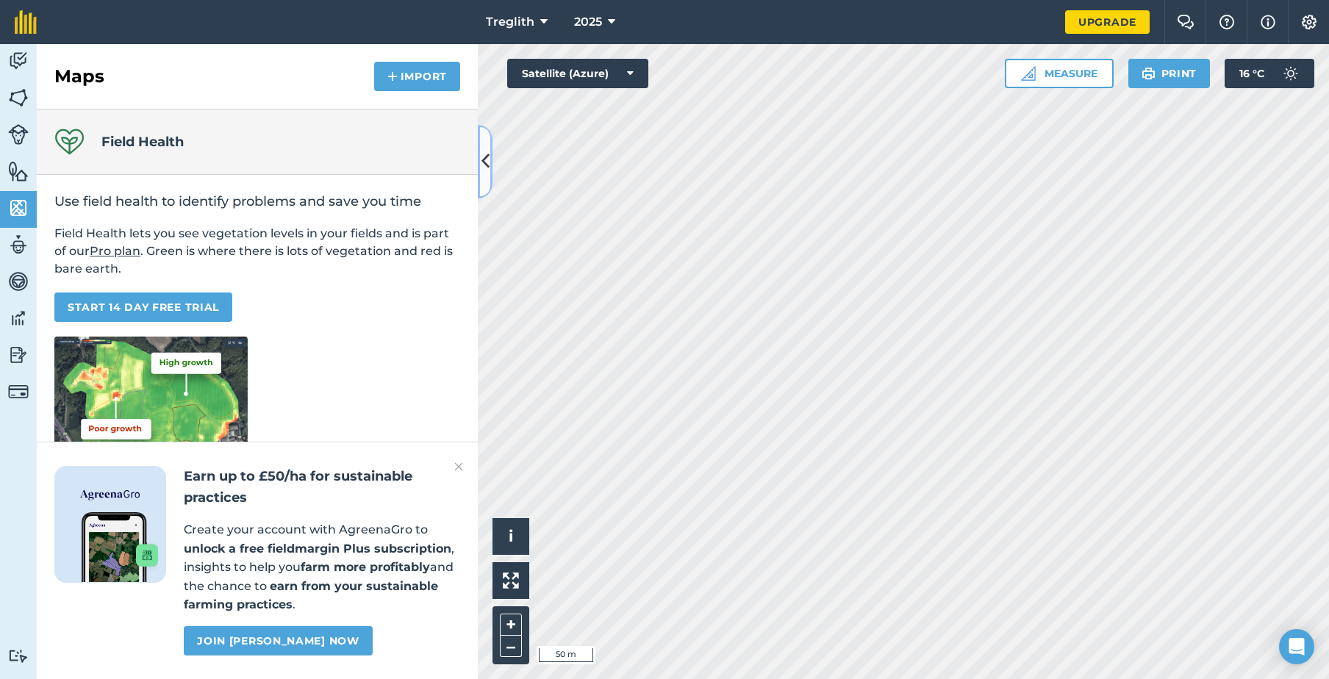
click at [491, 159] on button at bounding box center [485, 161] width 15 height 73
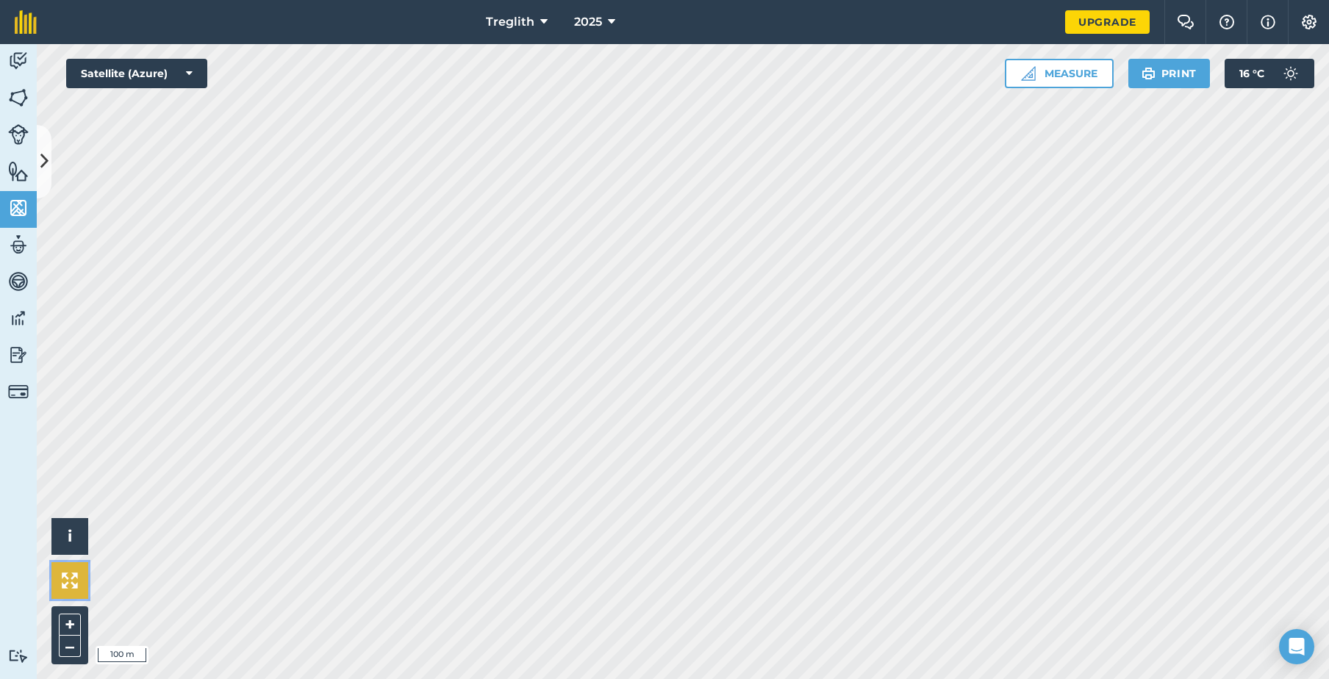
click at [71, 587] on img at bounding box center [70, 580] width 16 height 16
click at [191, 68] on icon at bounding box center [189, 73] width 7 height 15
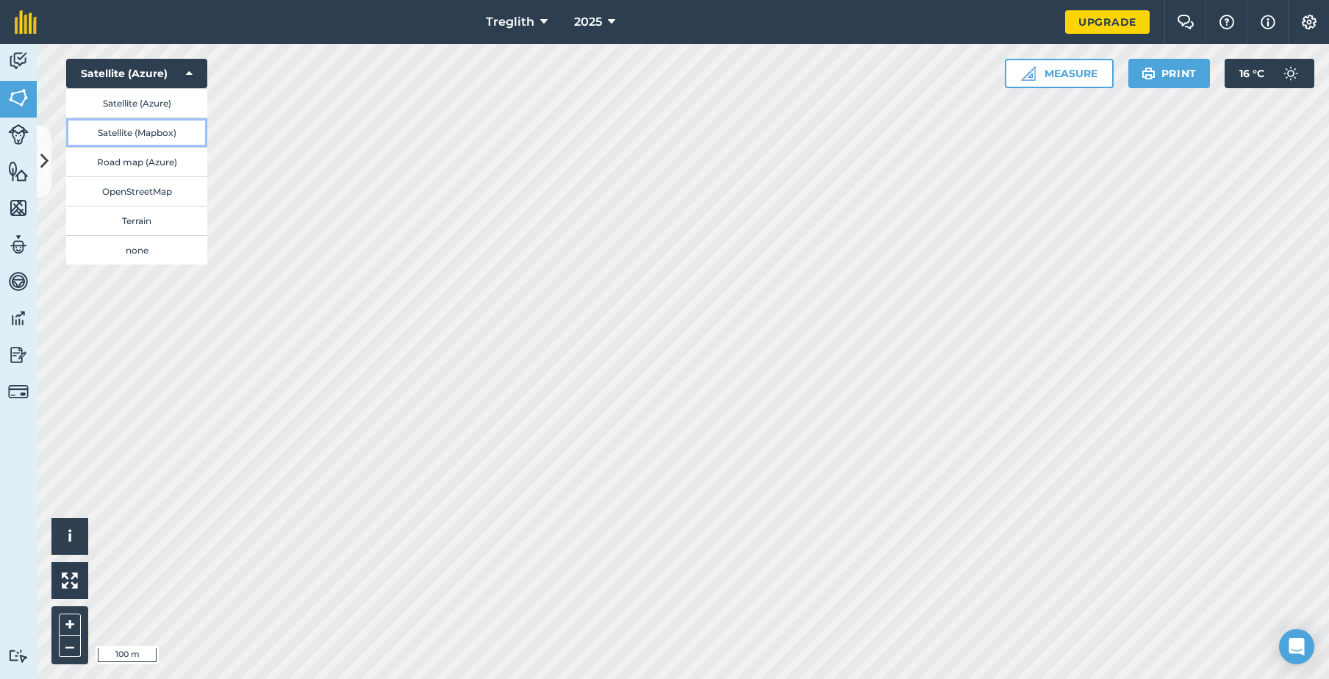
click at [180, 128] on button "Satellite (Mapbox)" at bounding box center [136, 132] width 141 height 29
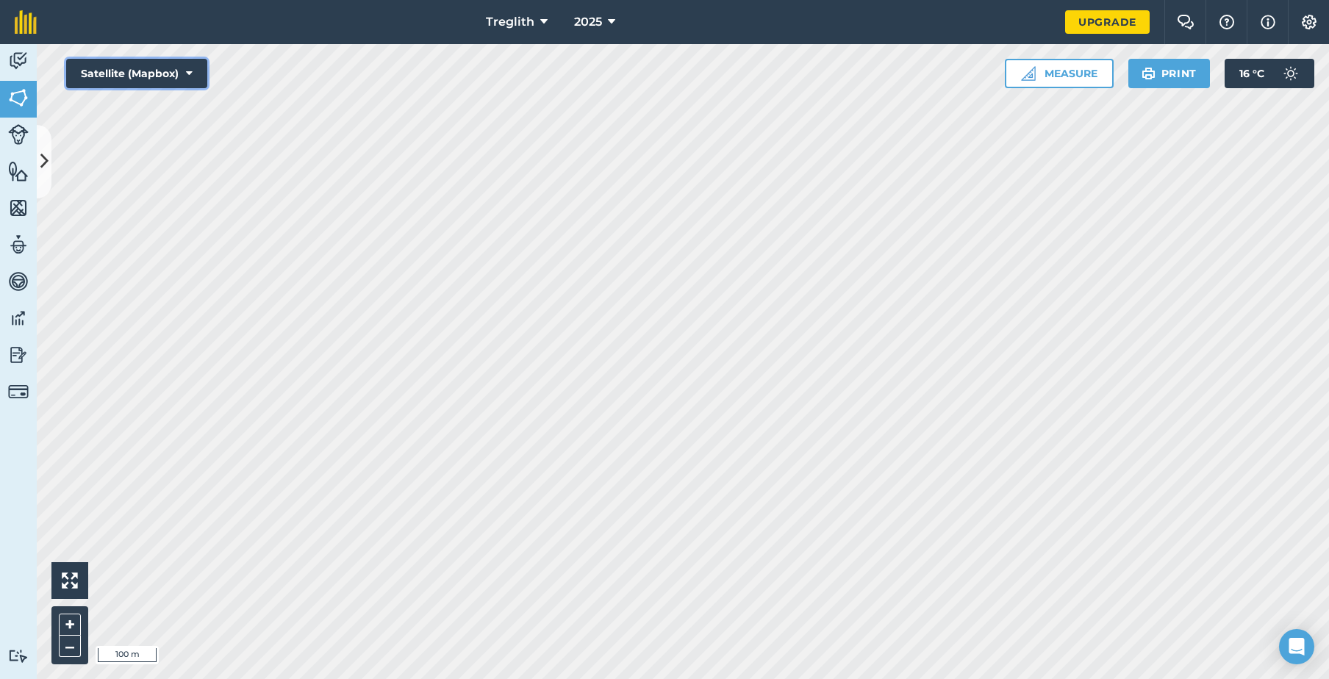
click at [184, 63] on button "Satellite (Mapbox)" at bounding box center [136, 73] width 141 height 29
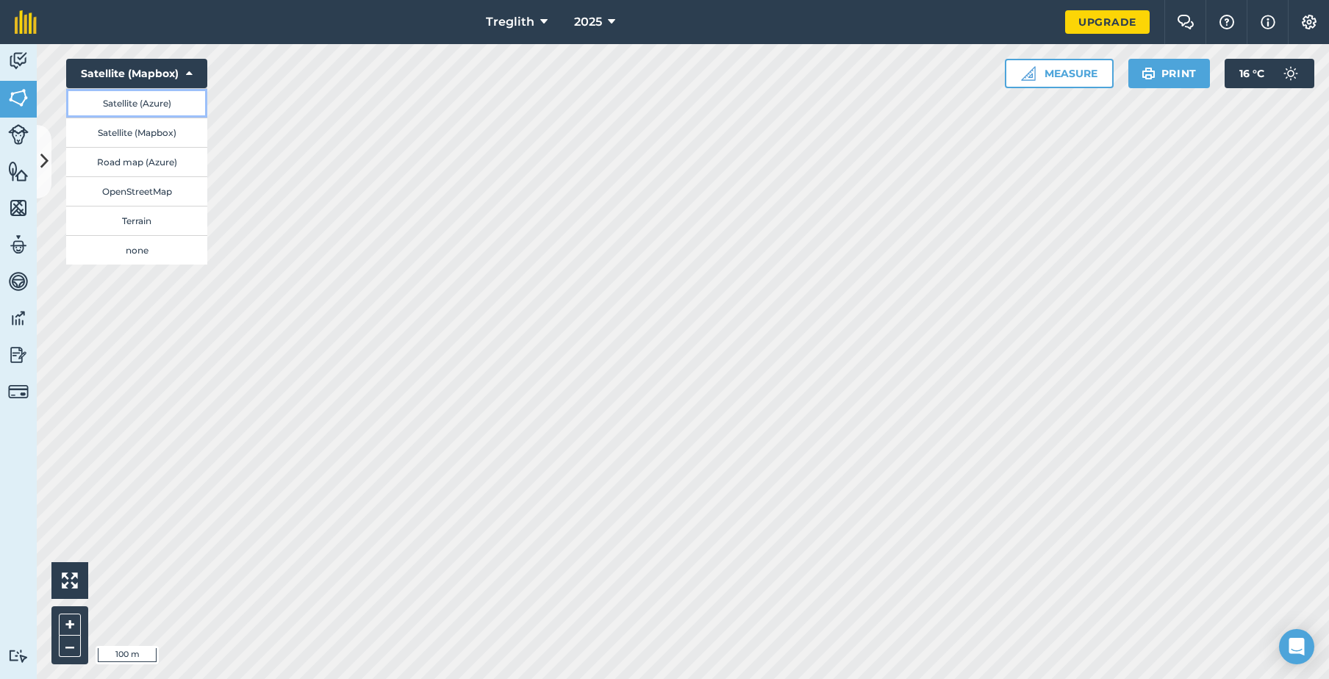
click at [174, 107] on button "Satellite (Azure)" at bounding box center [136, 102] width 141 height 29
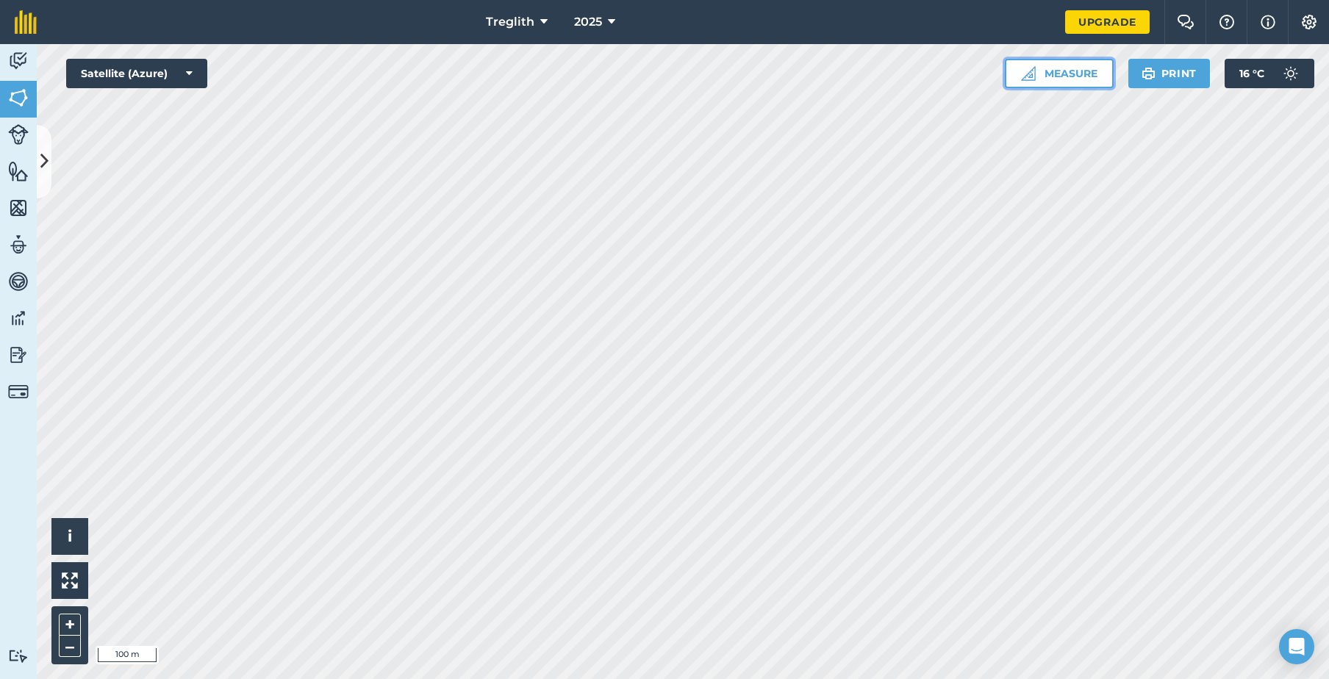
click at [1092, 76] on button "Measure" at bounding box center [1059, 73] width 109 height 29
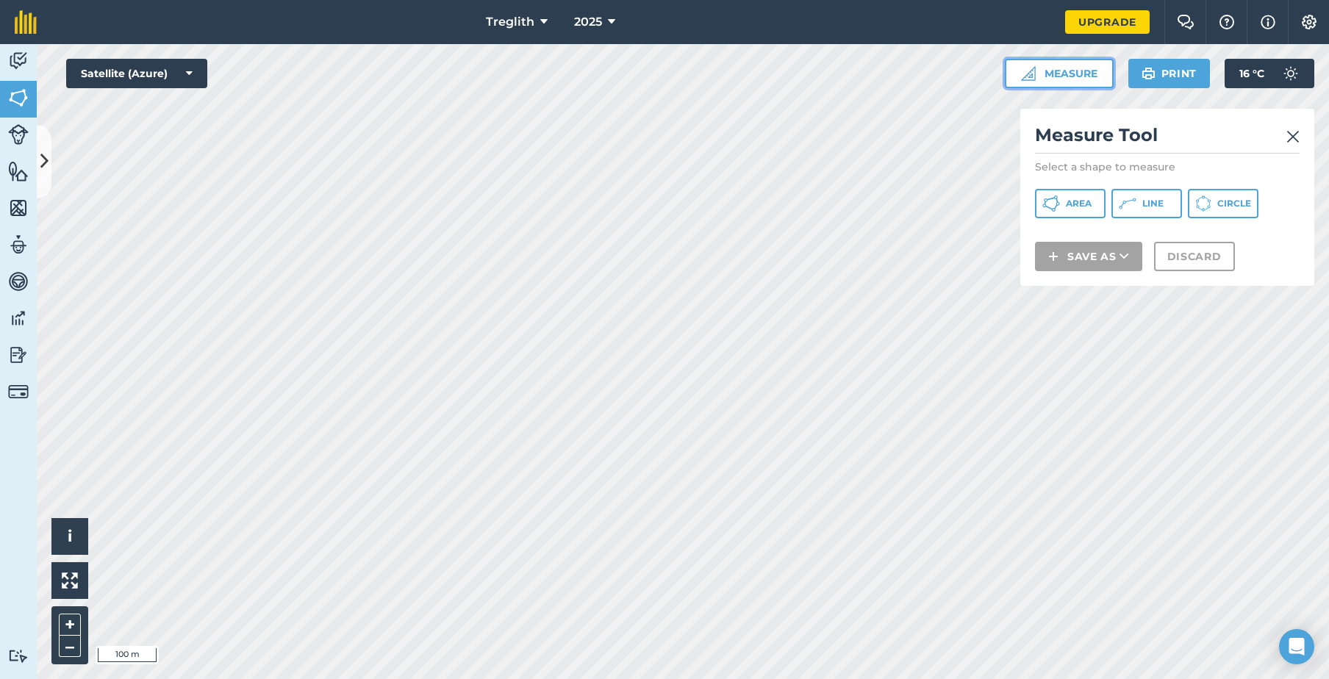
click at [1092, 76] on button "Measure" at bounding box center [1059, 73] width 109 height 29
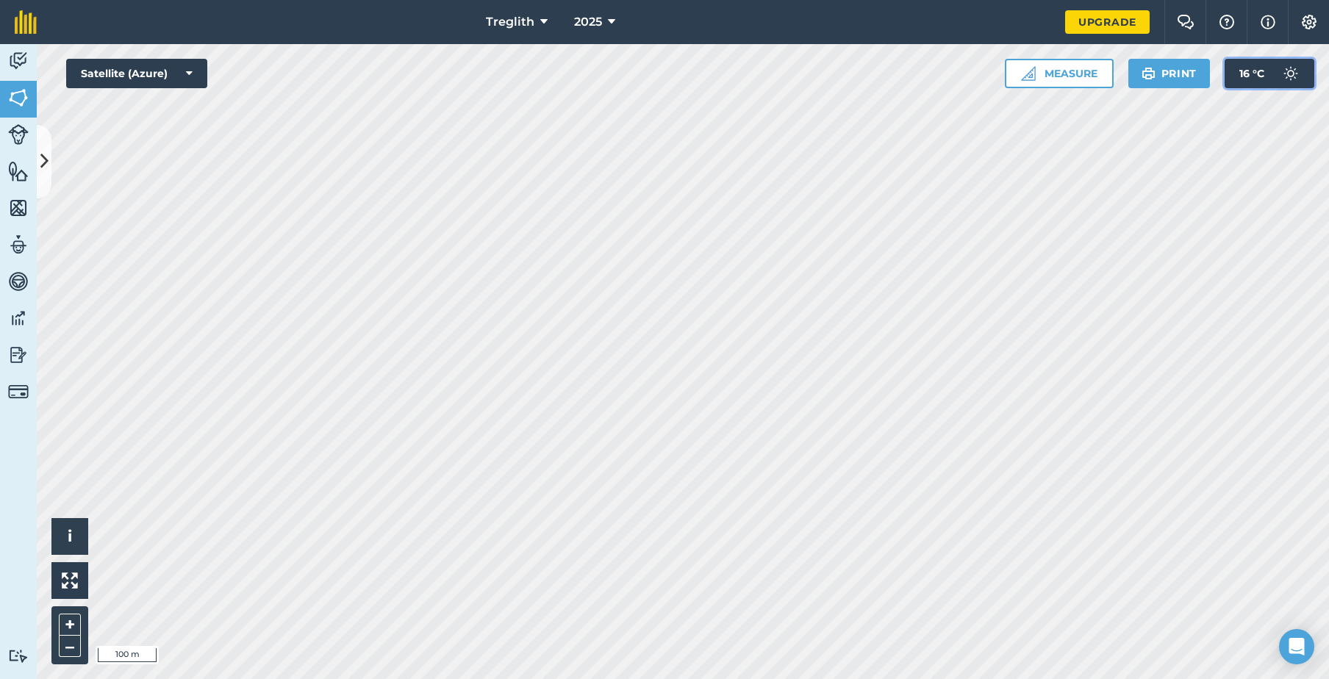
click at [1262, 71] on span "16 ° C" at bounding box center [1251, 73] width 25 height 29
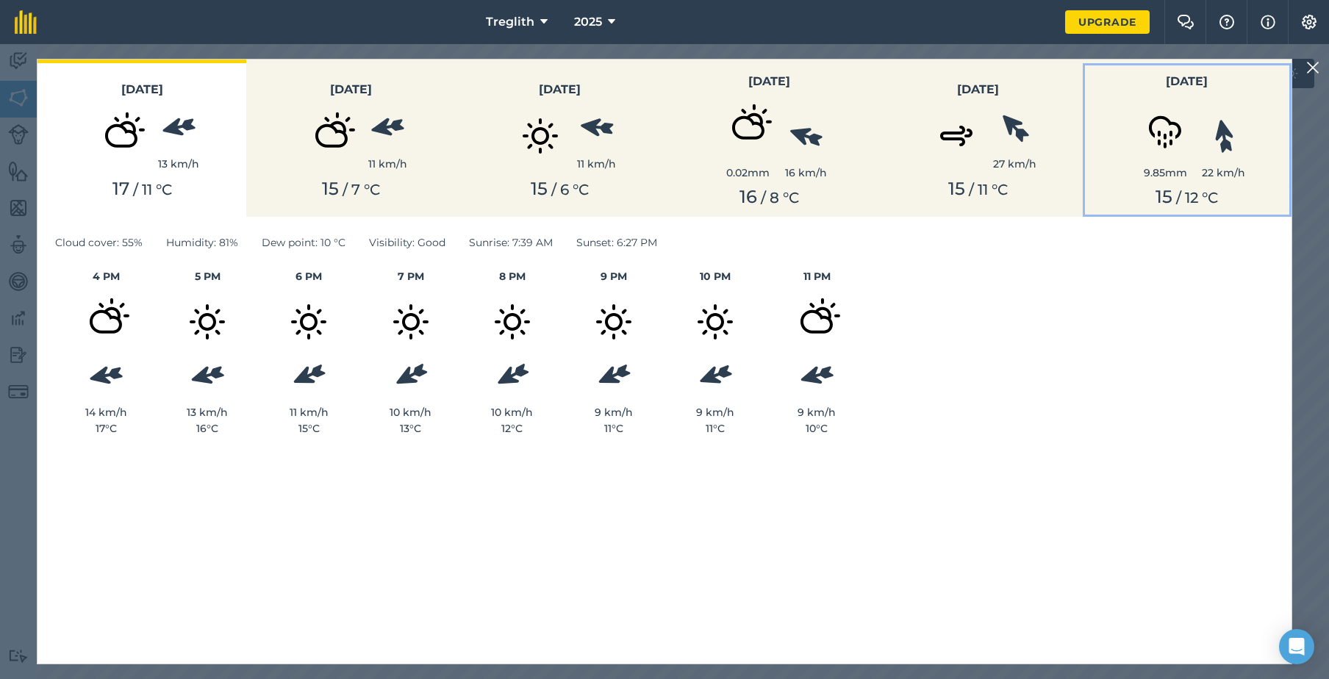
click at [1262, 71] on button "[DATE] 9.85 mm 22 km/h 15 / 12 ° C" at bounding box center [1187, 138] width 209 height 157
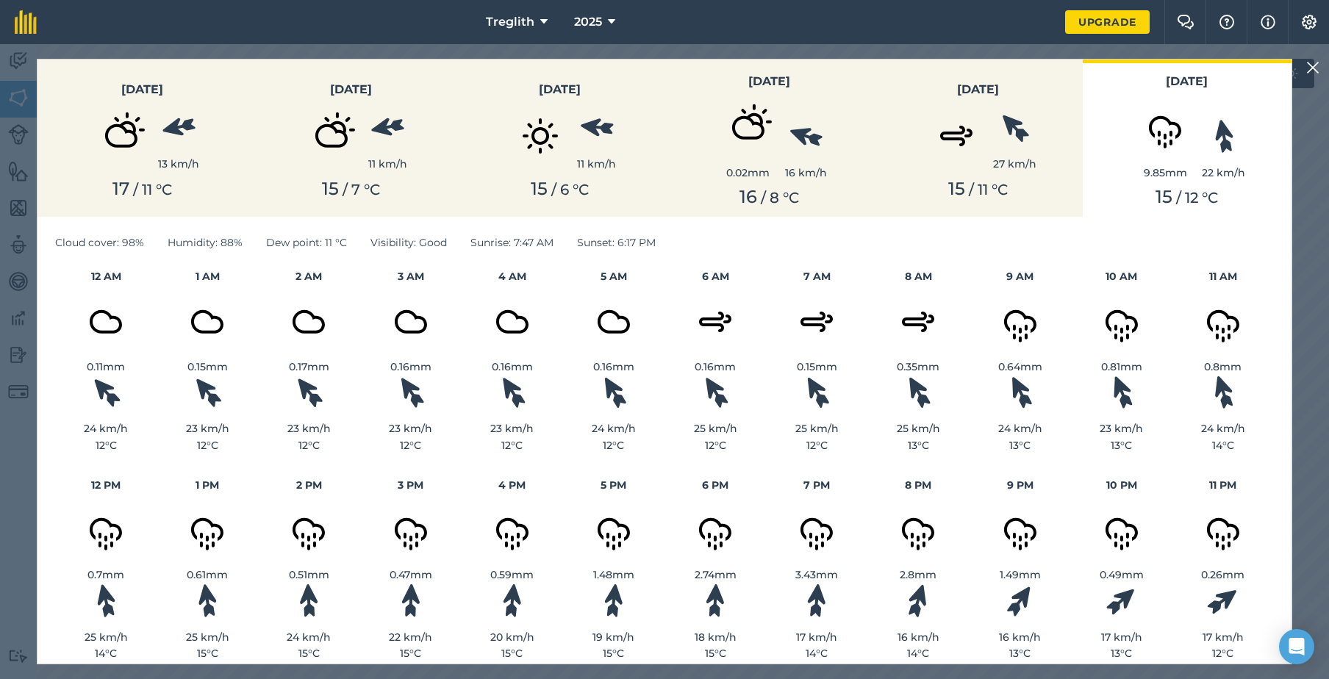
click at [1314, 60] on img at bounding box center [1312, 68] width 13 height 18
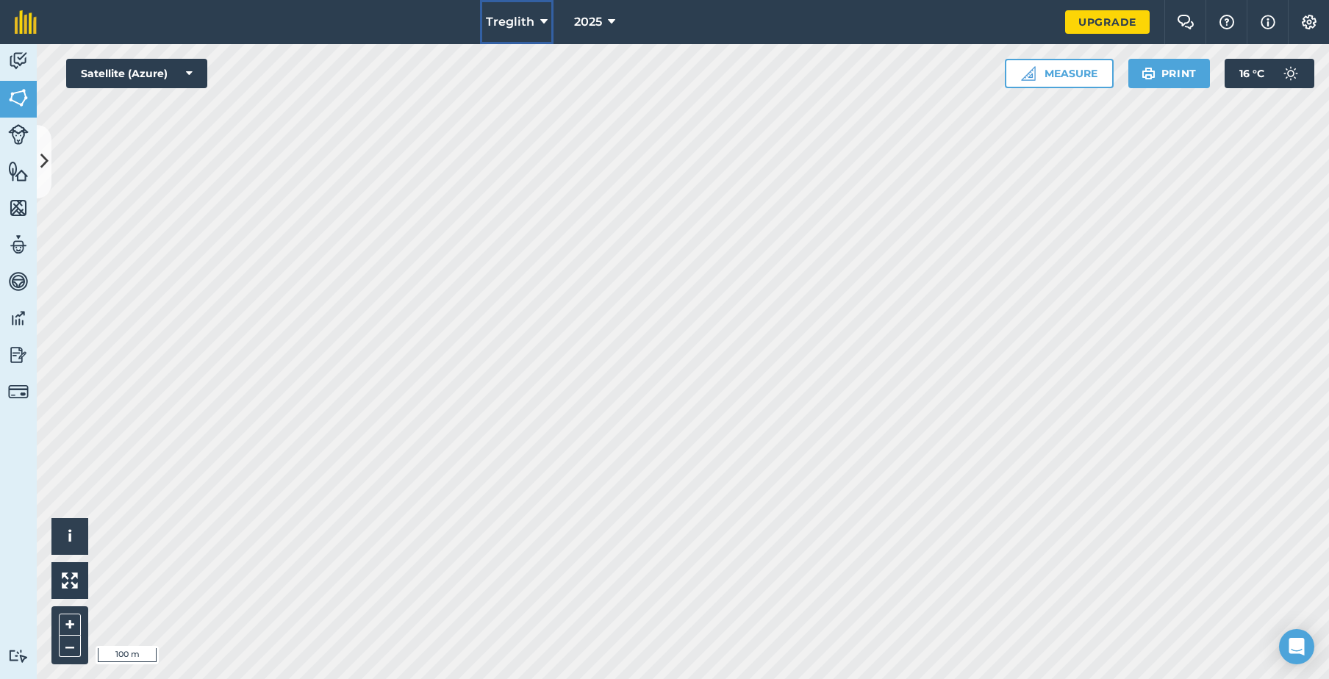
click at [545, 21] on icon at bounding box center [543, 22] width 7 height 18
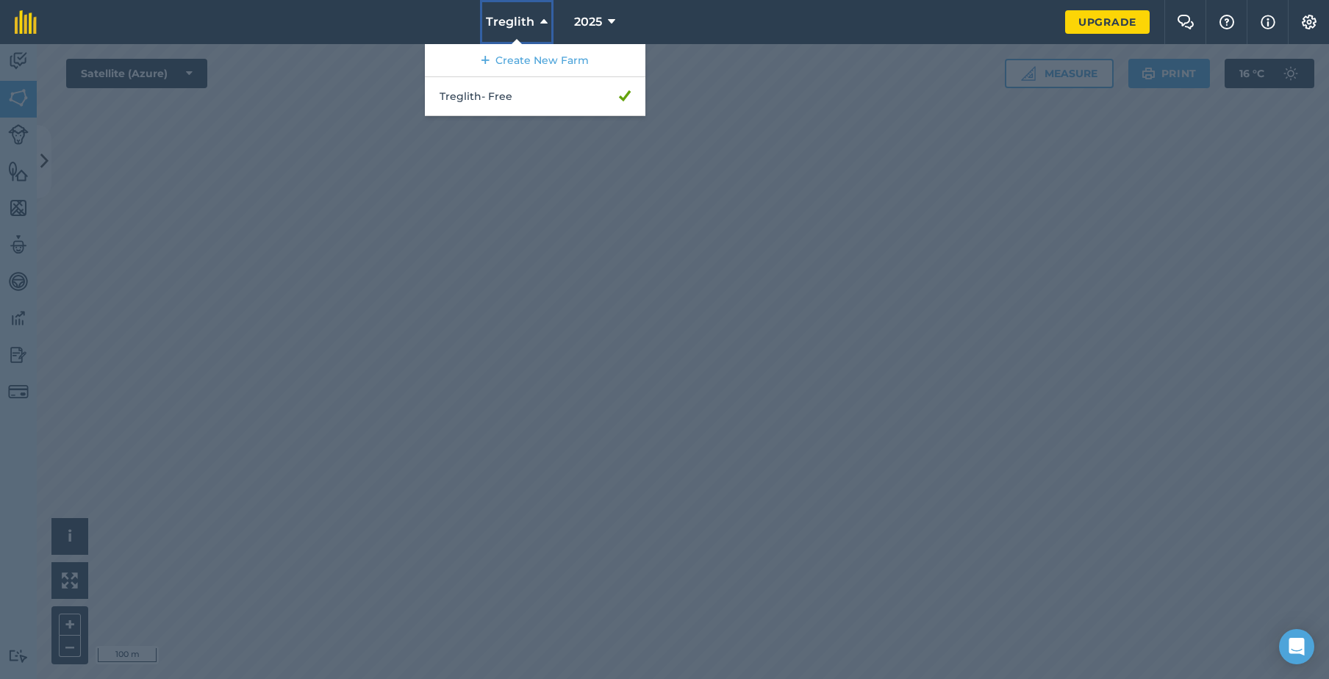
click at [546, 17] on icon at bounding box center [543, 22] width 7 height 18
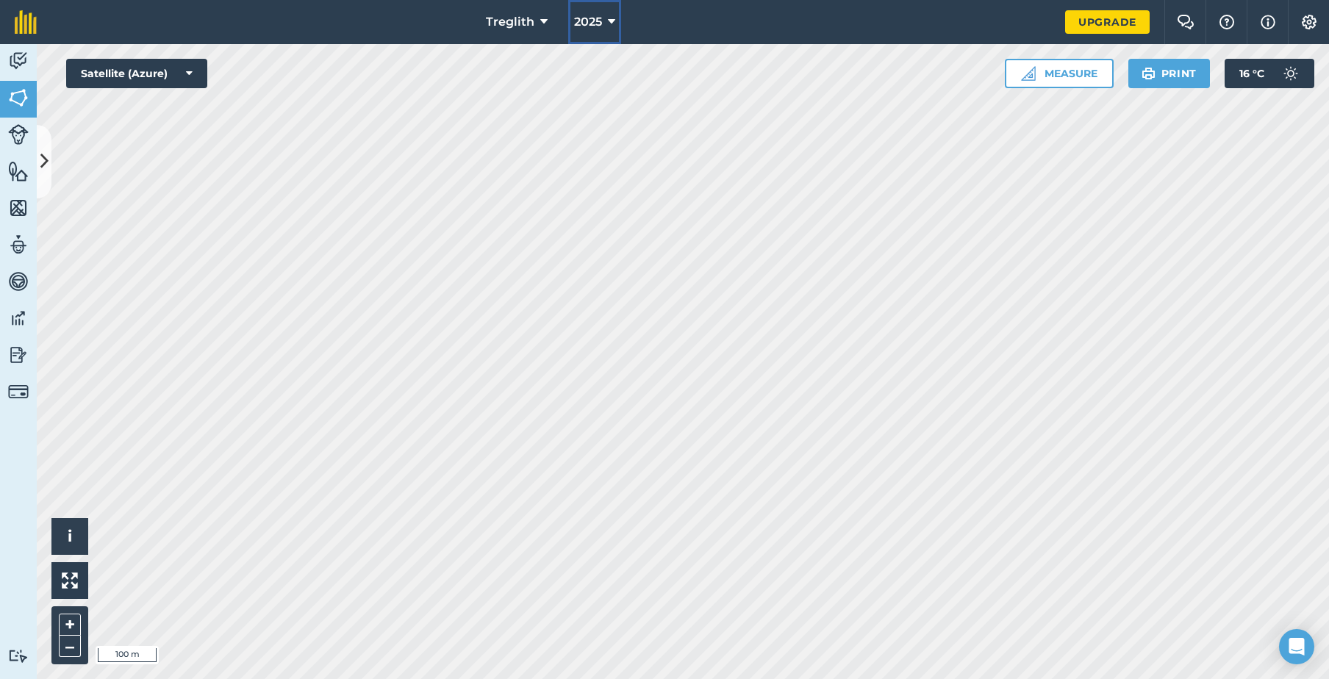
click at [611, 18] on icon at bounding box center [611, 22] width 7 height 18
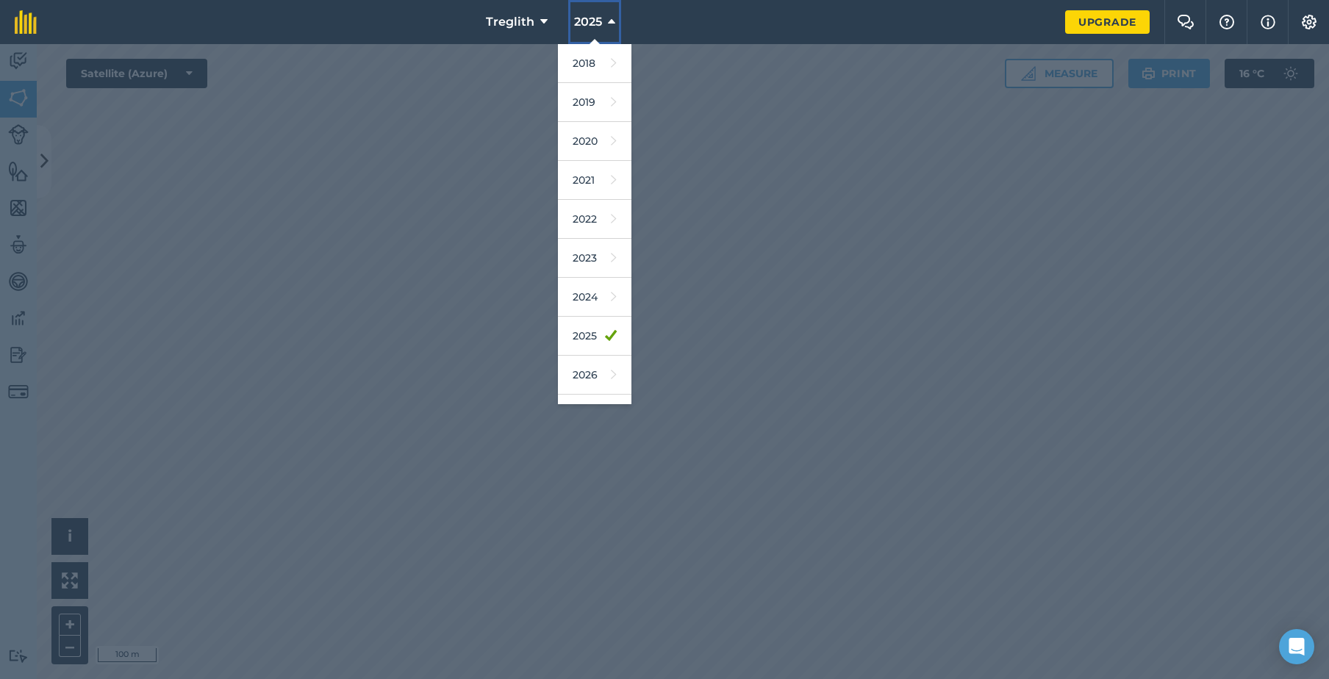
click at [611, 18] on icon at bounding box center [611, 22] width 7 height 18
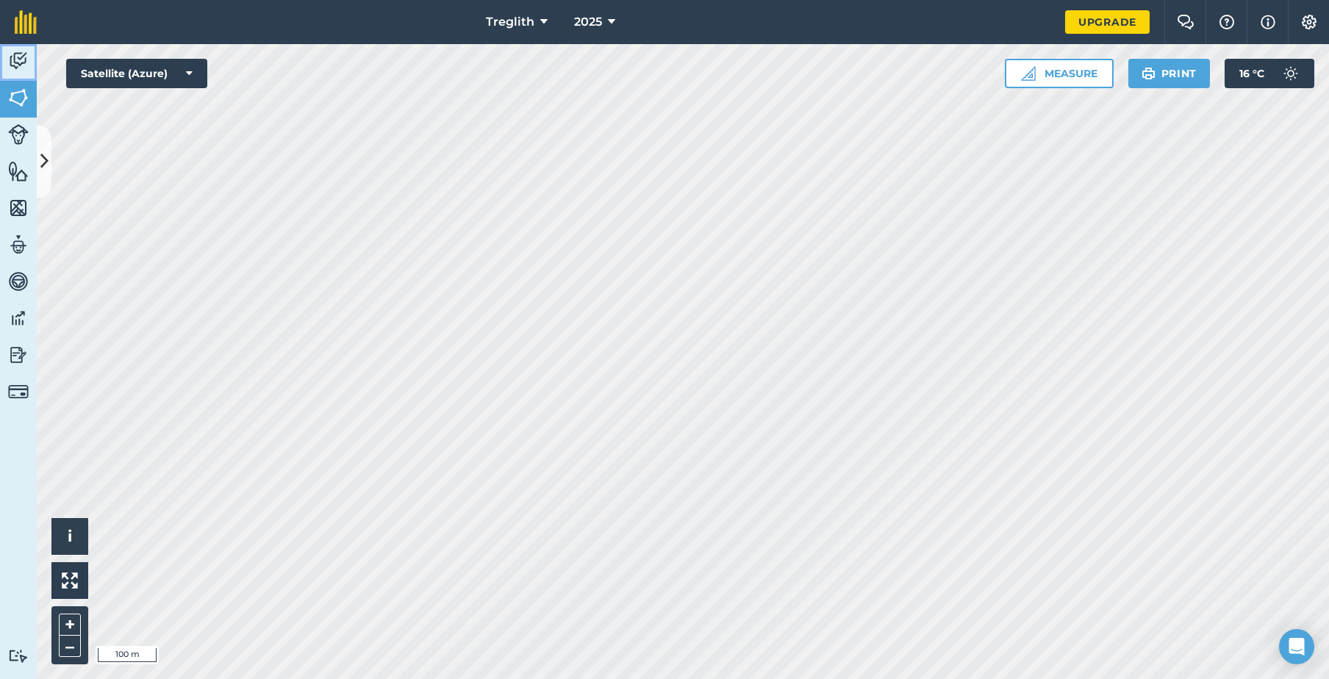
click at [21, 62] on img at bounding box center [18, 61] width 21 height 22
click at [18, 200] on img at bounding box center [18, 208] width 21 height 22
click at [15, 169] on img at bounding box center [18, 171] width 21 height 22
click at [13, 205] on img at bounding box center [18, 208] width 21 height 22
click at [8, 209] on img at bounding box center [18, 208] width 21 height 22
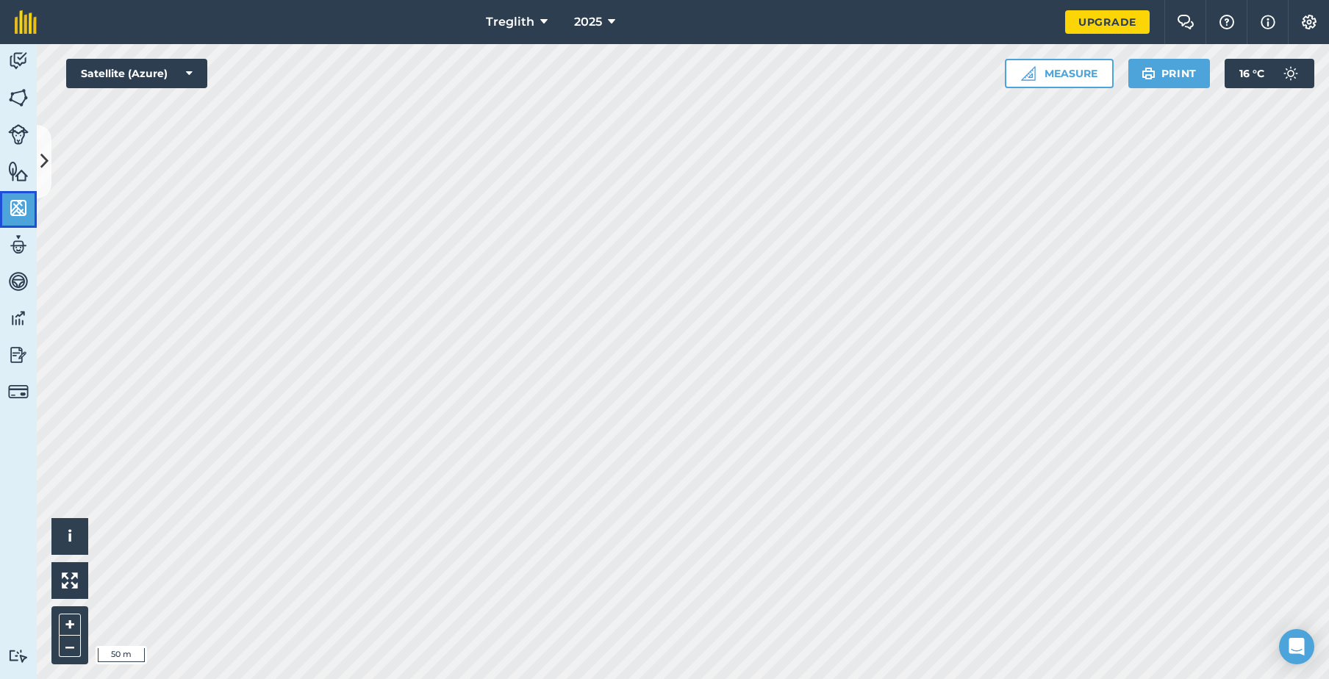
click at [8, 209] on img at bounding box center [18, 208] width 21 height 22
click at [10, 208] on img at bounding box center [18, 208] width 21 height 22
click at [44, 176] on button at bounding box center [44, 161] width 15 height 73
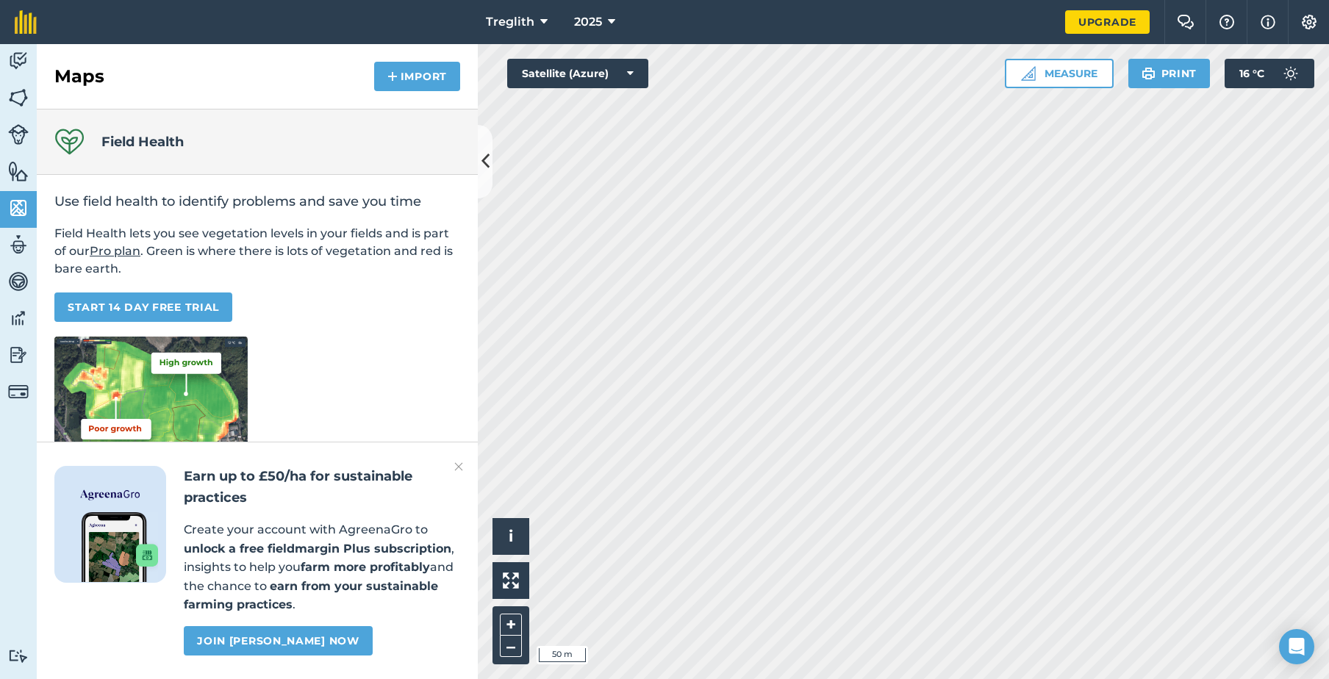
click at [460, 460] on img at bounding box center [458, 467] width 9 height 18
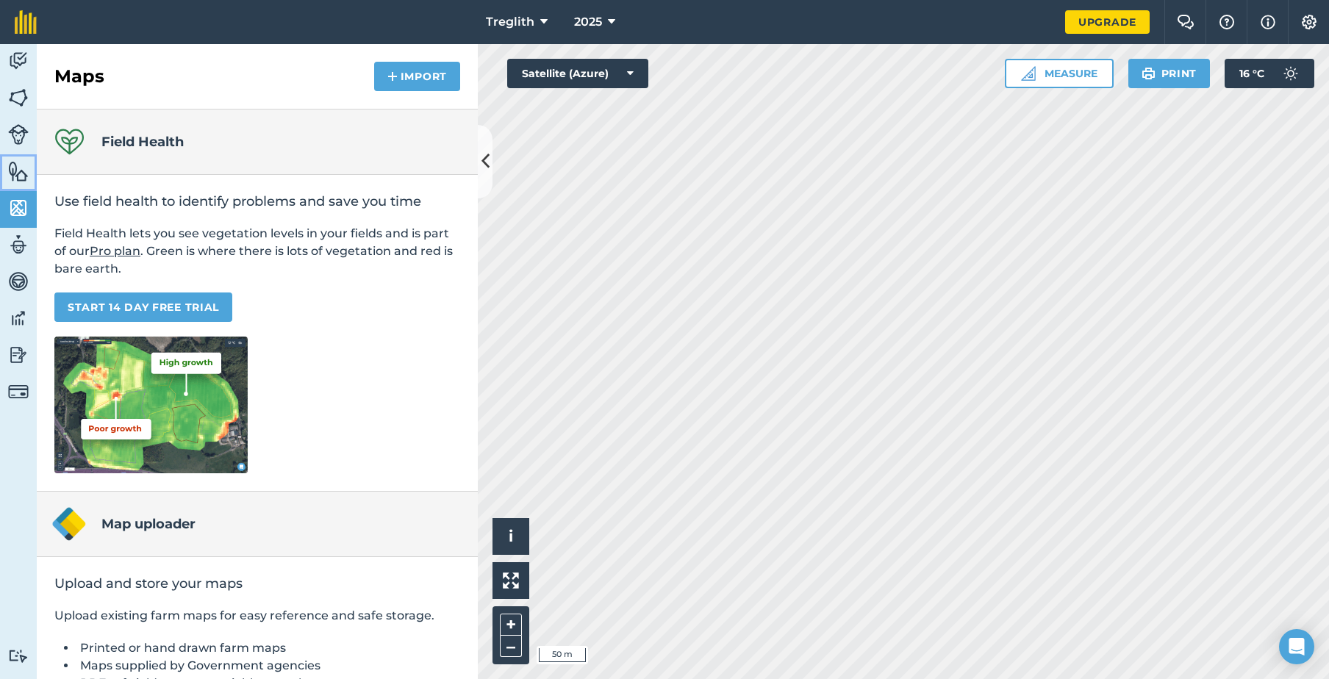
click at [27, 181] on img at bounding box center [18, 171] width 21 height 22
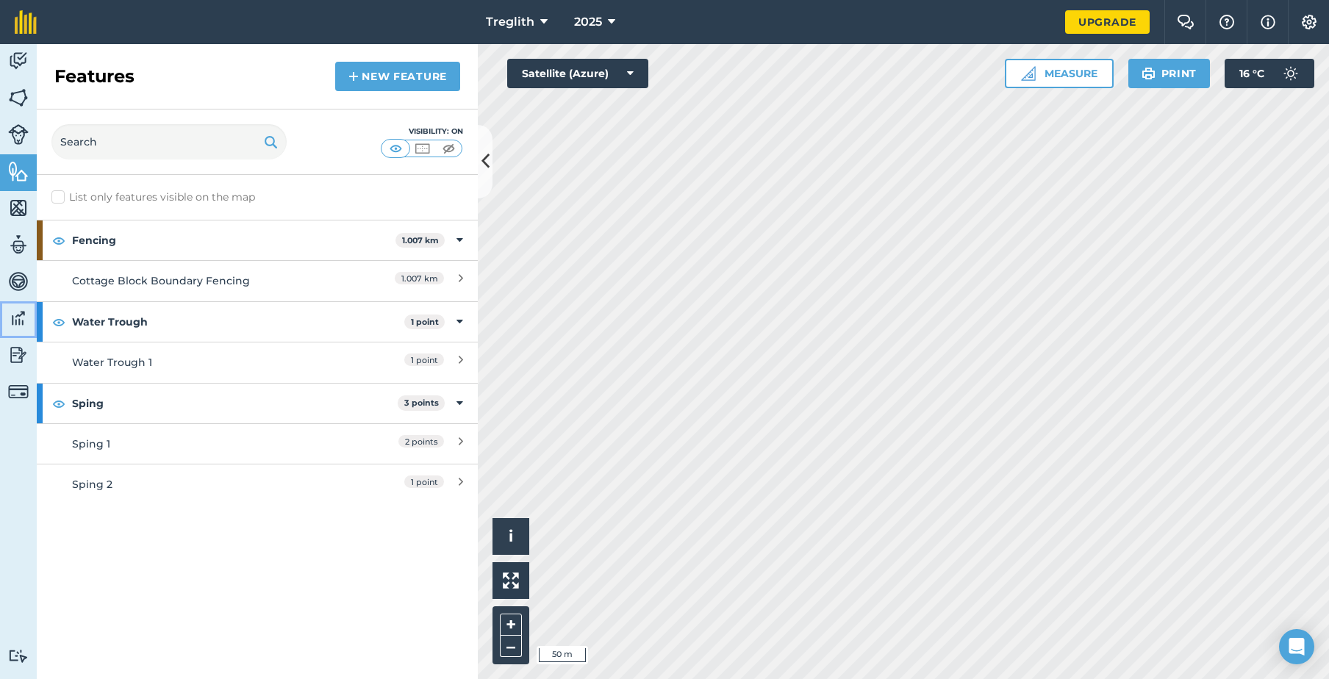
click at [21, 315] on img at bounding box center [18, 318] width 21 height 22
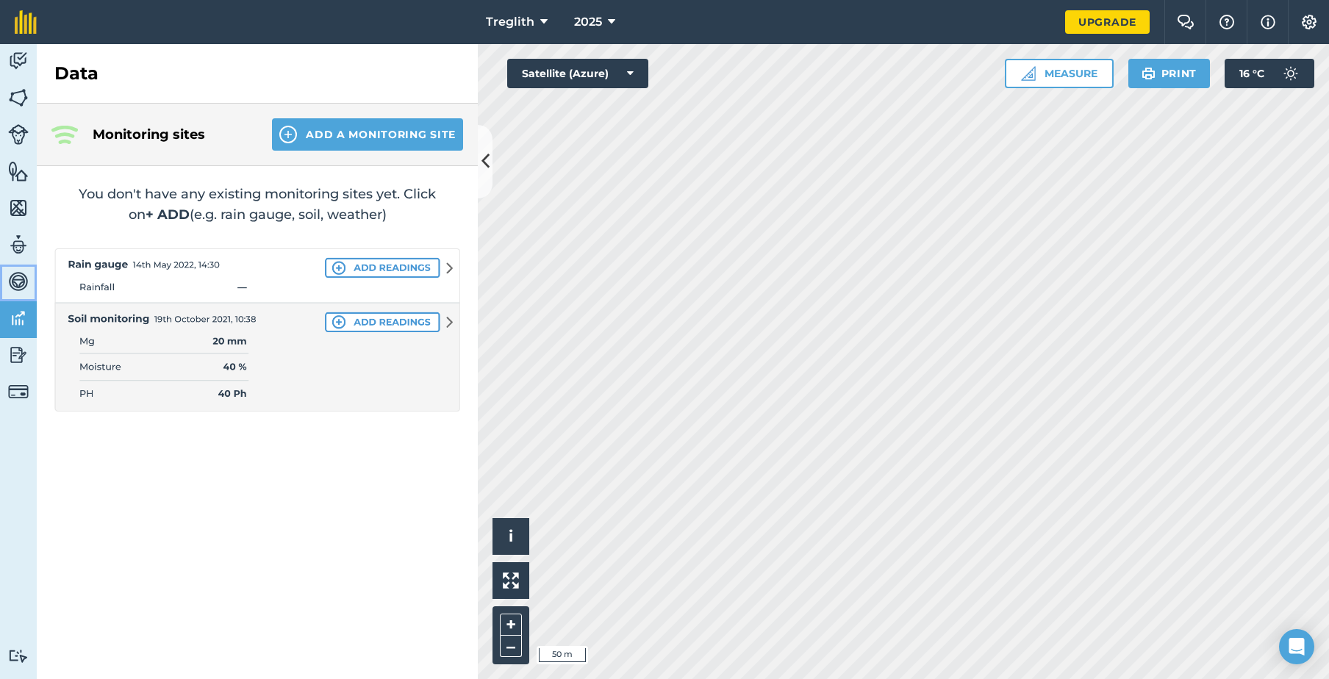
click at [15, 270] on img at bounding box center [18, 281] width 21 height 22
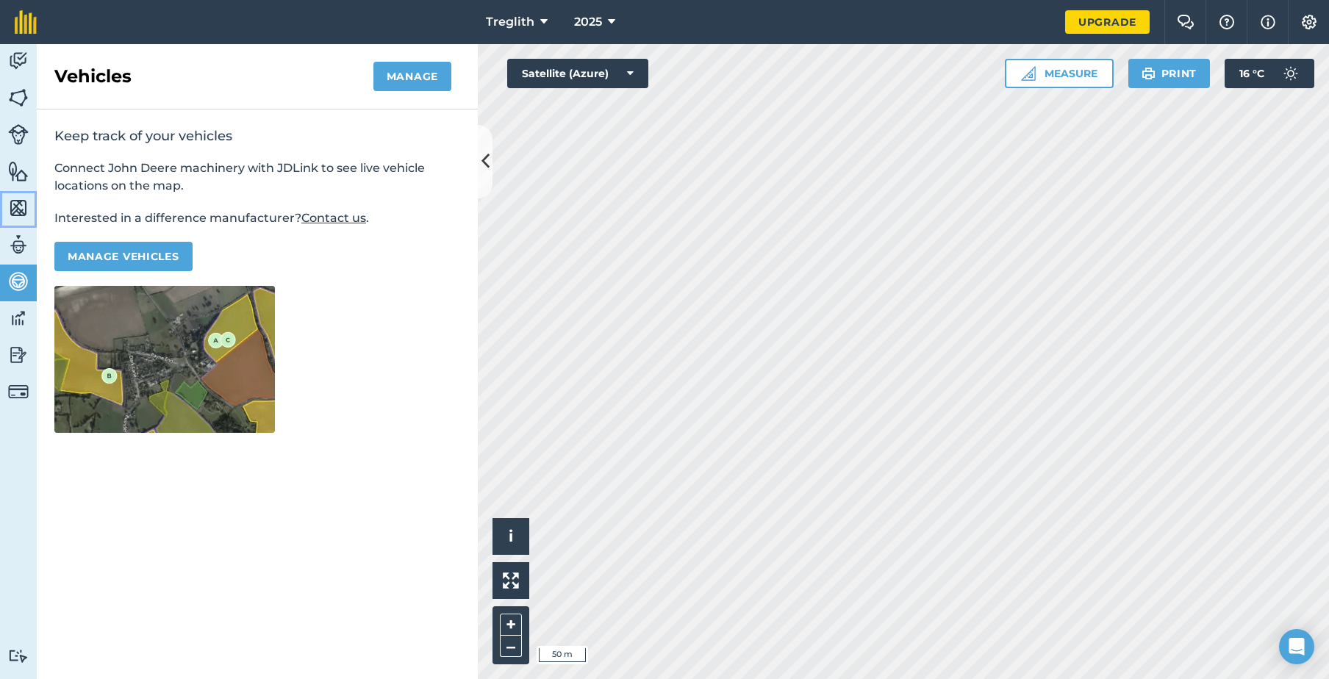
click at [13, 227] on link "Maps" at bounding box center [18, 209] width 37 height 37
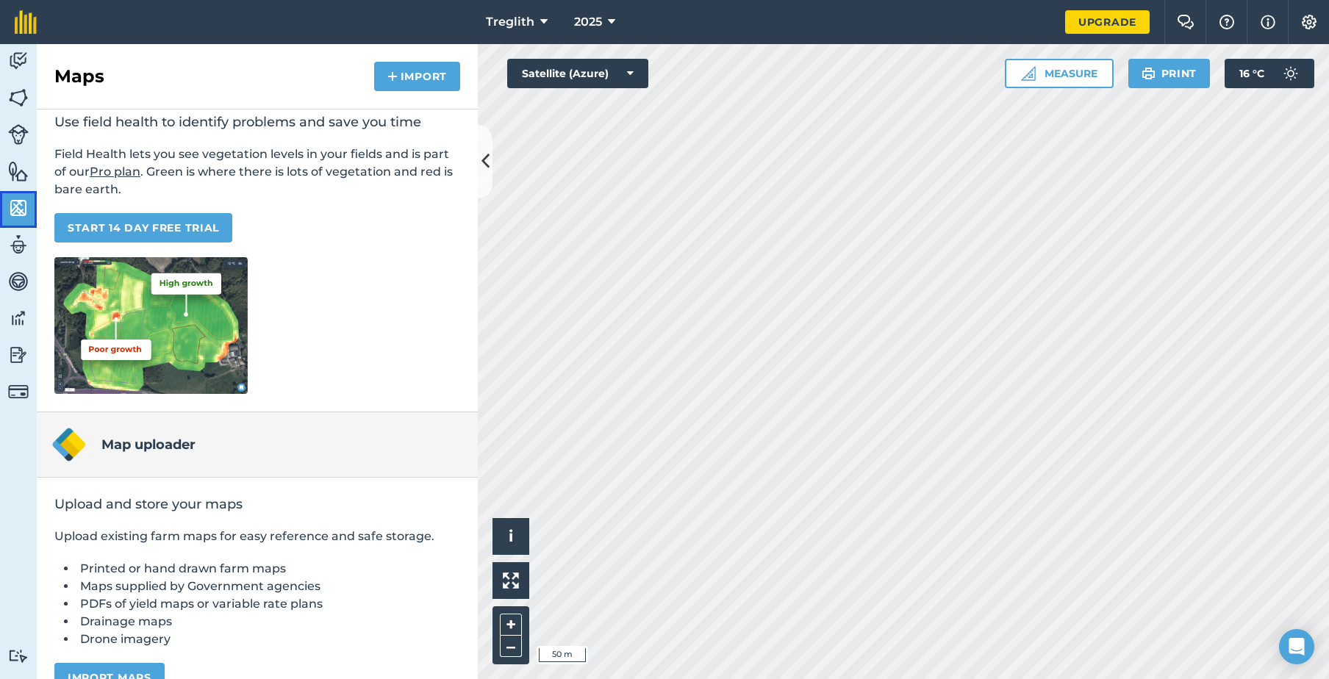
scroll to position [110, 0]
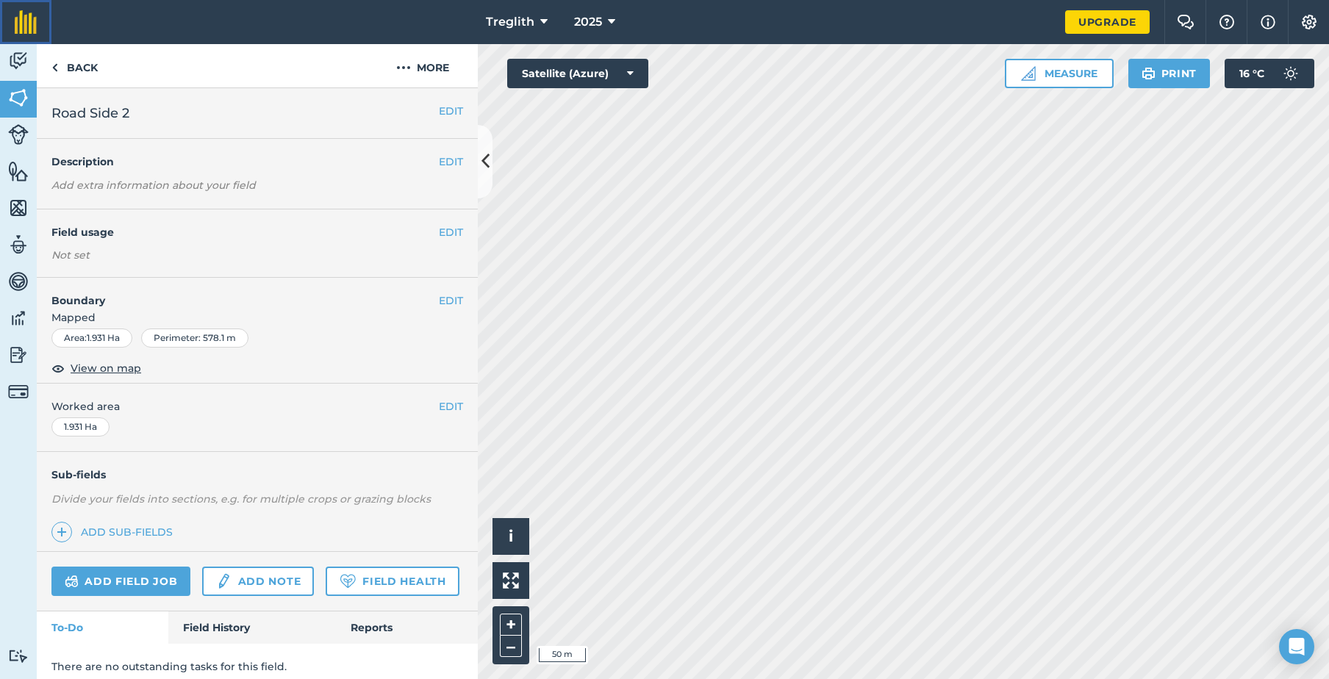
click at [16, 33] on img at bounding box center [26, 22] width 22 height 24
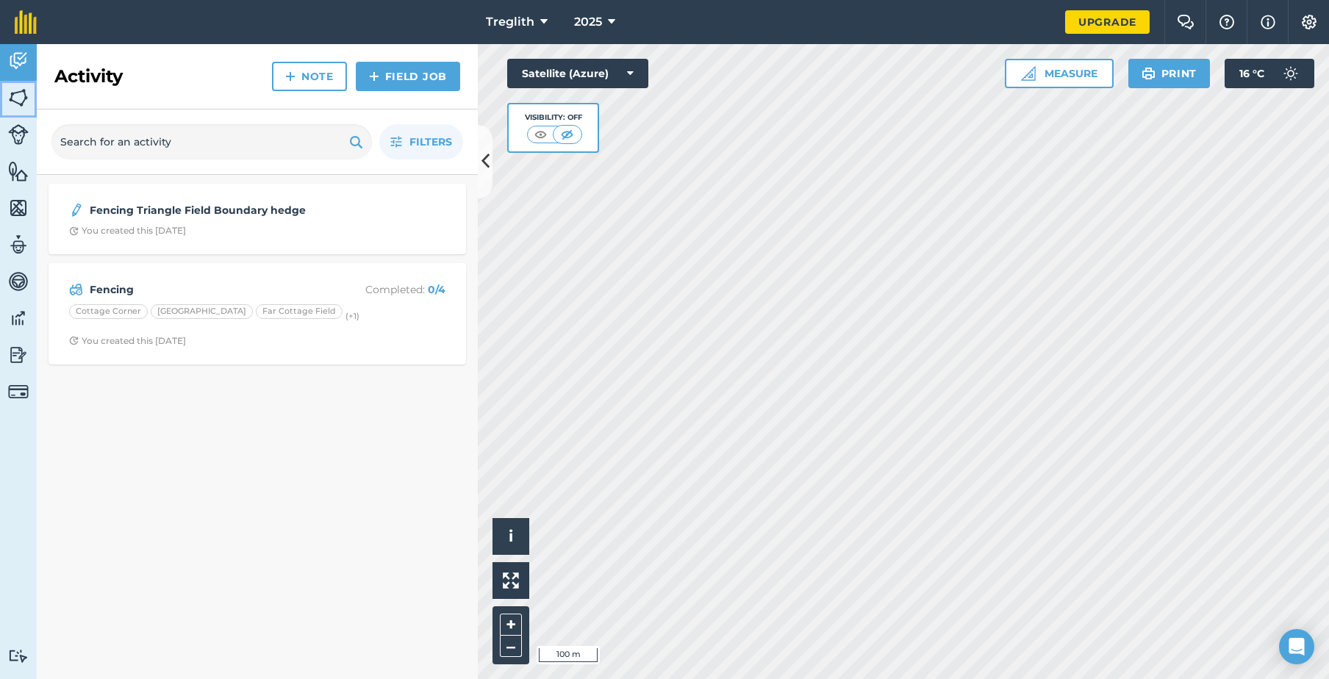
click at [23, 90] on img at bounding box center [18, 98] width 21 height 22
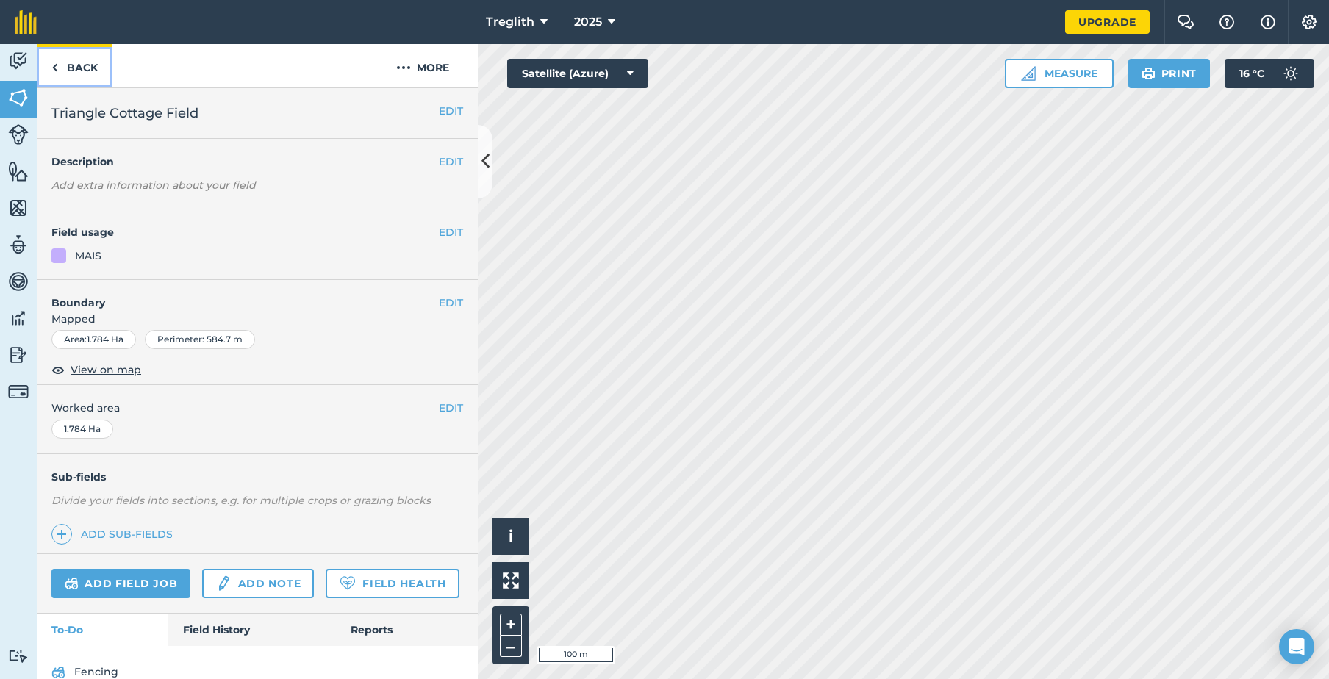
click at [44, 60] on link "Back" at bounding box center [75, 65] width 76 height 43
click at [53, 68] on img at bounding box center [54, 68] width 7 height 18
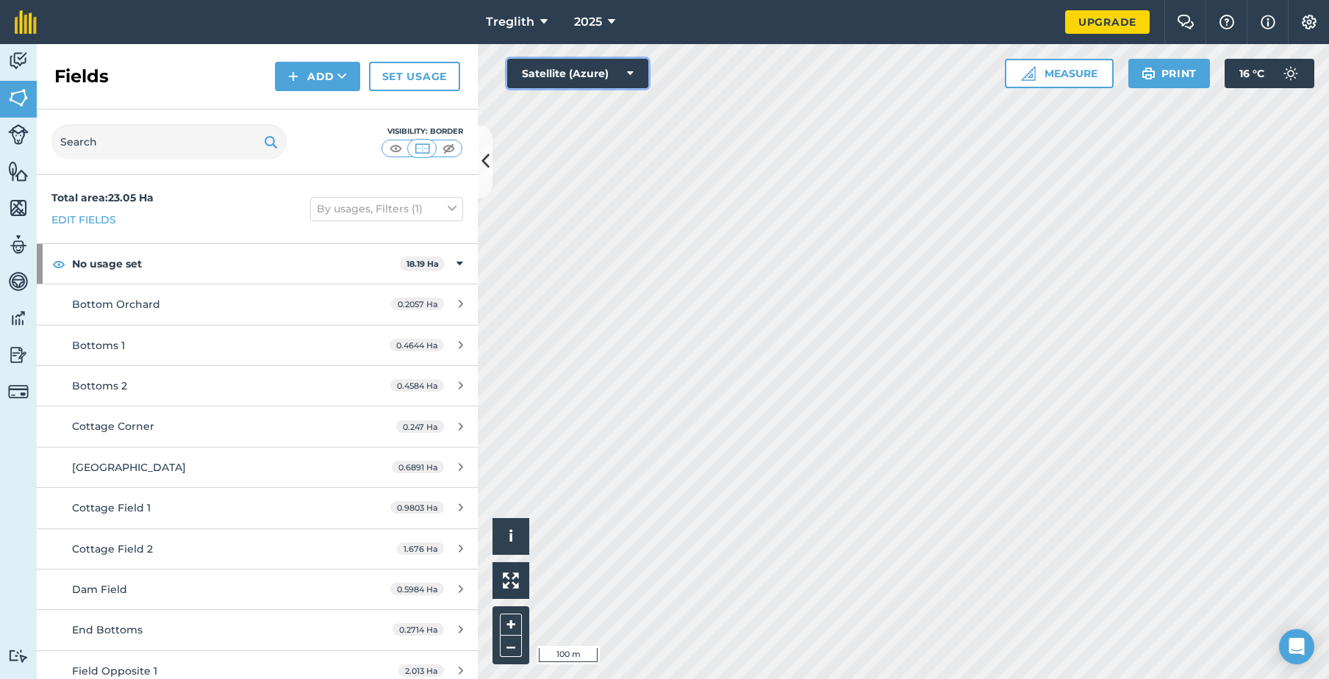
click at [606, 76] on button "Satellite (Azure)" at bounding box center [577, 73] width 141 height 29
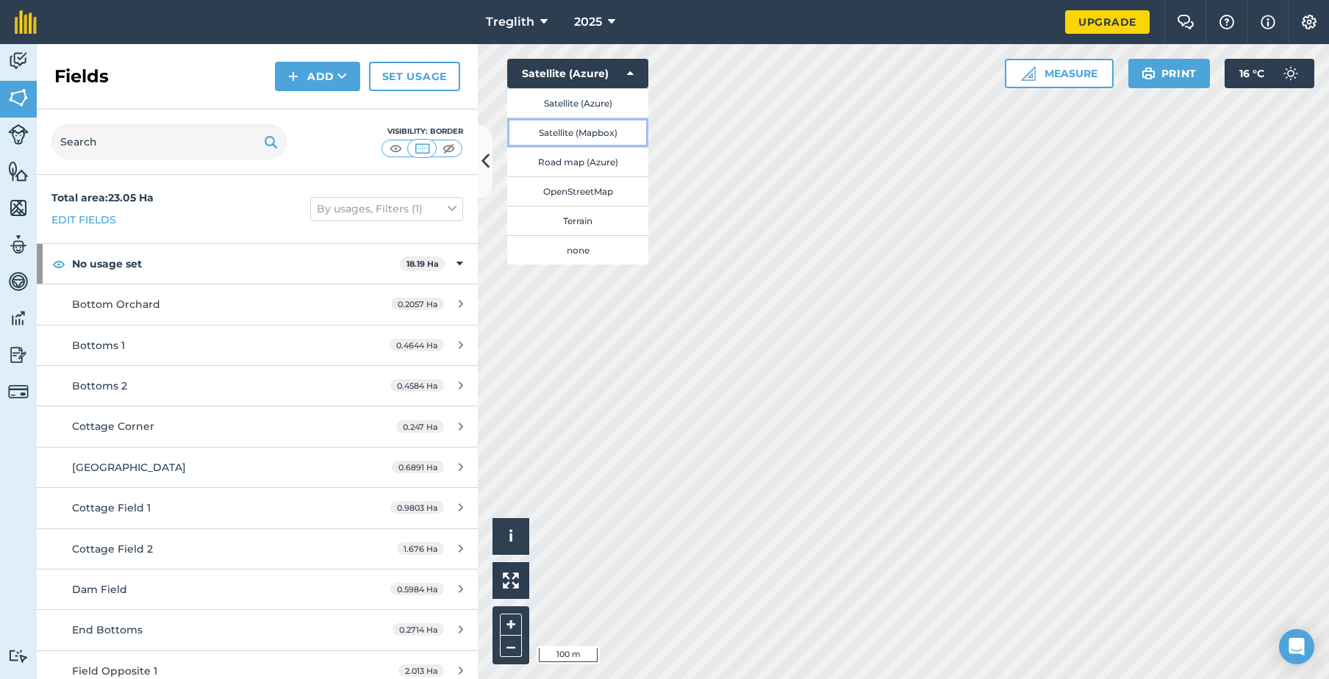
click at [609, 134] on button "Satellite (Mapbox)" at bounding box center [577, 132] width 141 height 29
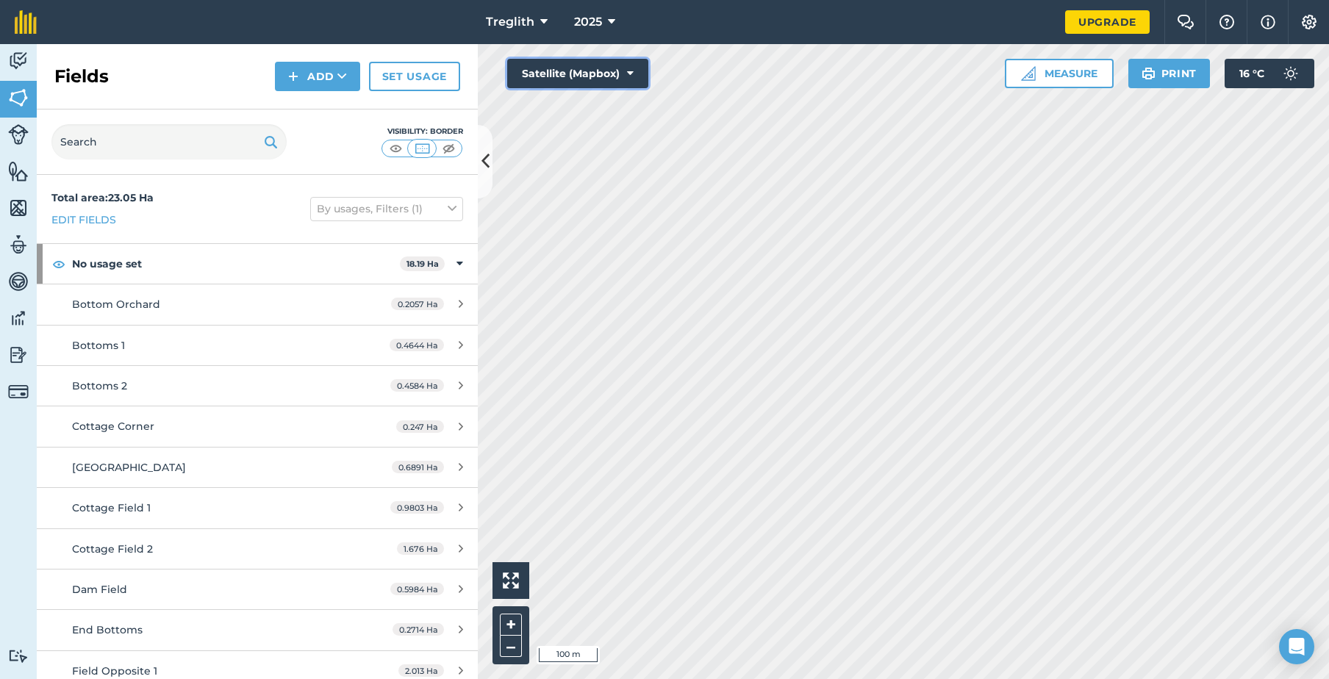
click at [553, 75] on button "Satellite (Mapbox)" at bounding box center [577, 73] width 141 height 29
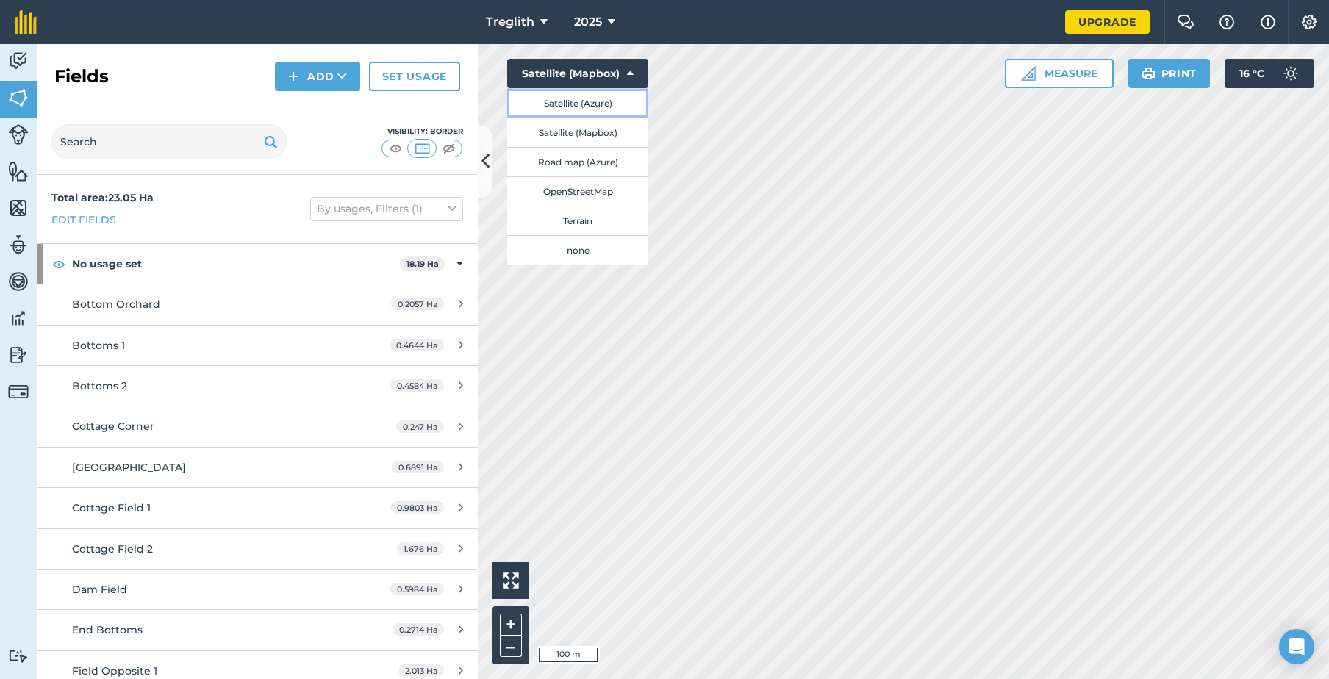
click at [566, 109] on button "Satellite (Azure)" at bounding box center [577, 102] width 141 height 29
